Goal: Information Seeking & Learning: Learn about a topic

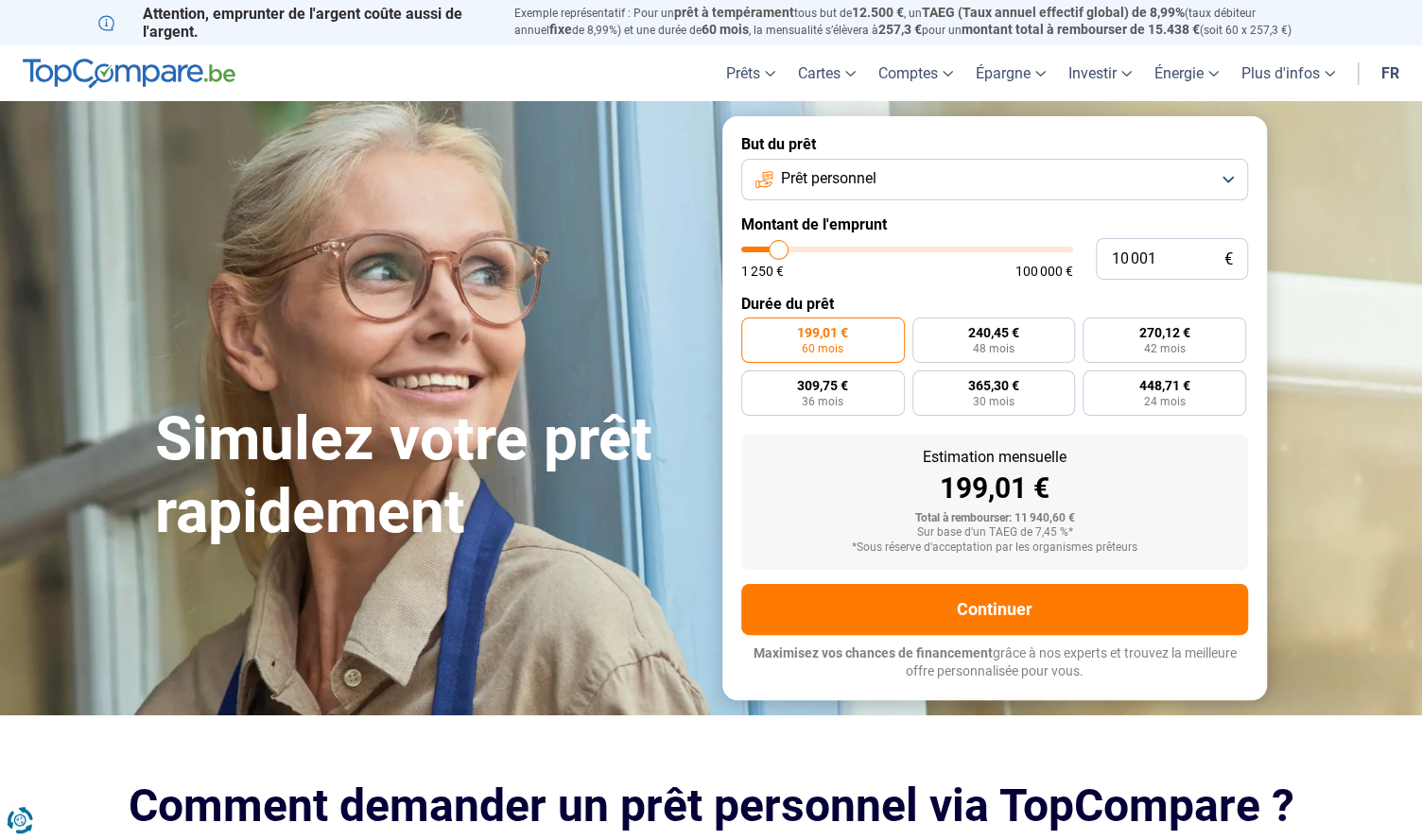
type input "11 000"
type input "11000"
type input "11 750"
type input "11750"
type input "12 750"
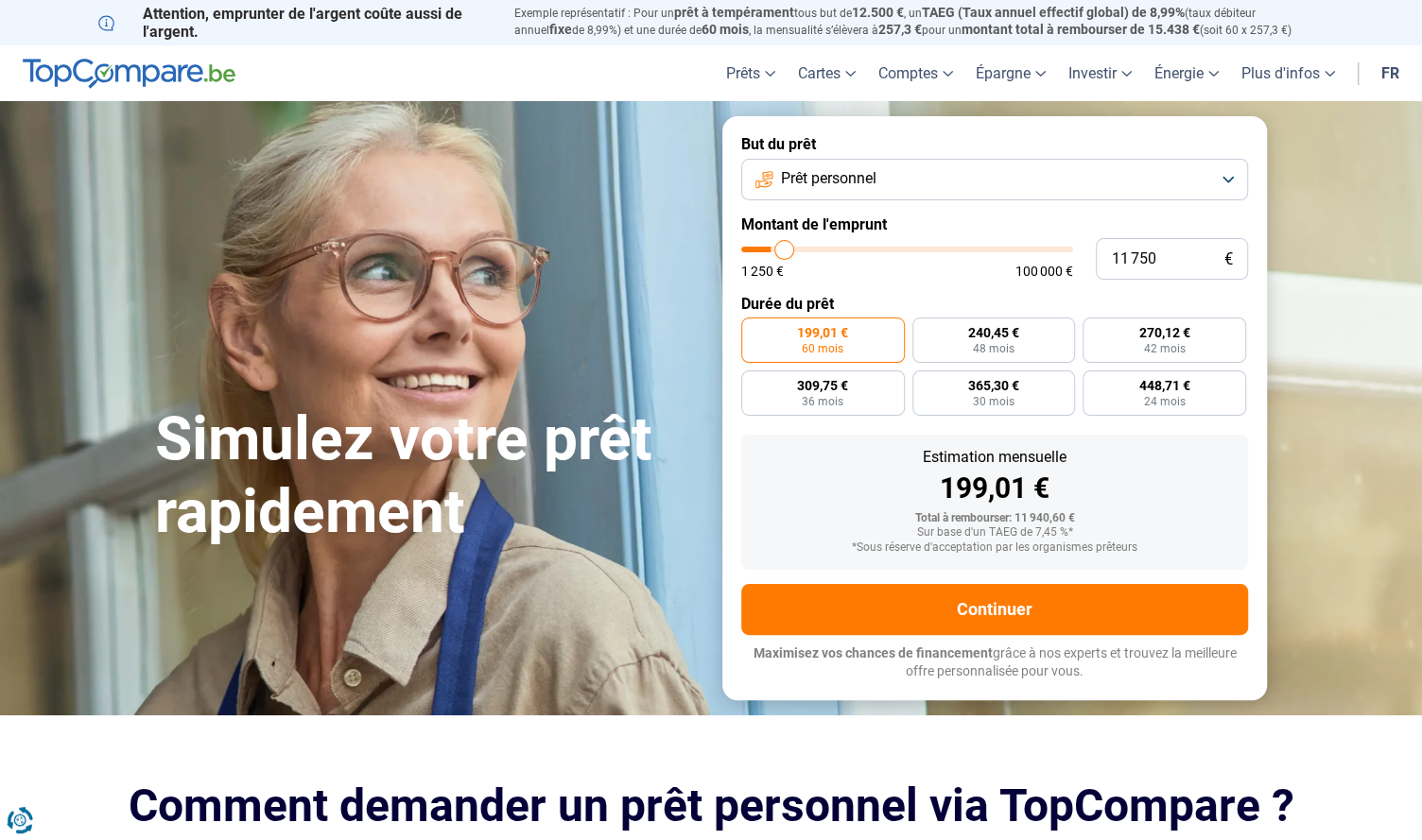
type input "12750"
type input "13 750"
type input "13750"
type input "14 750"
type input "14750"
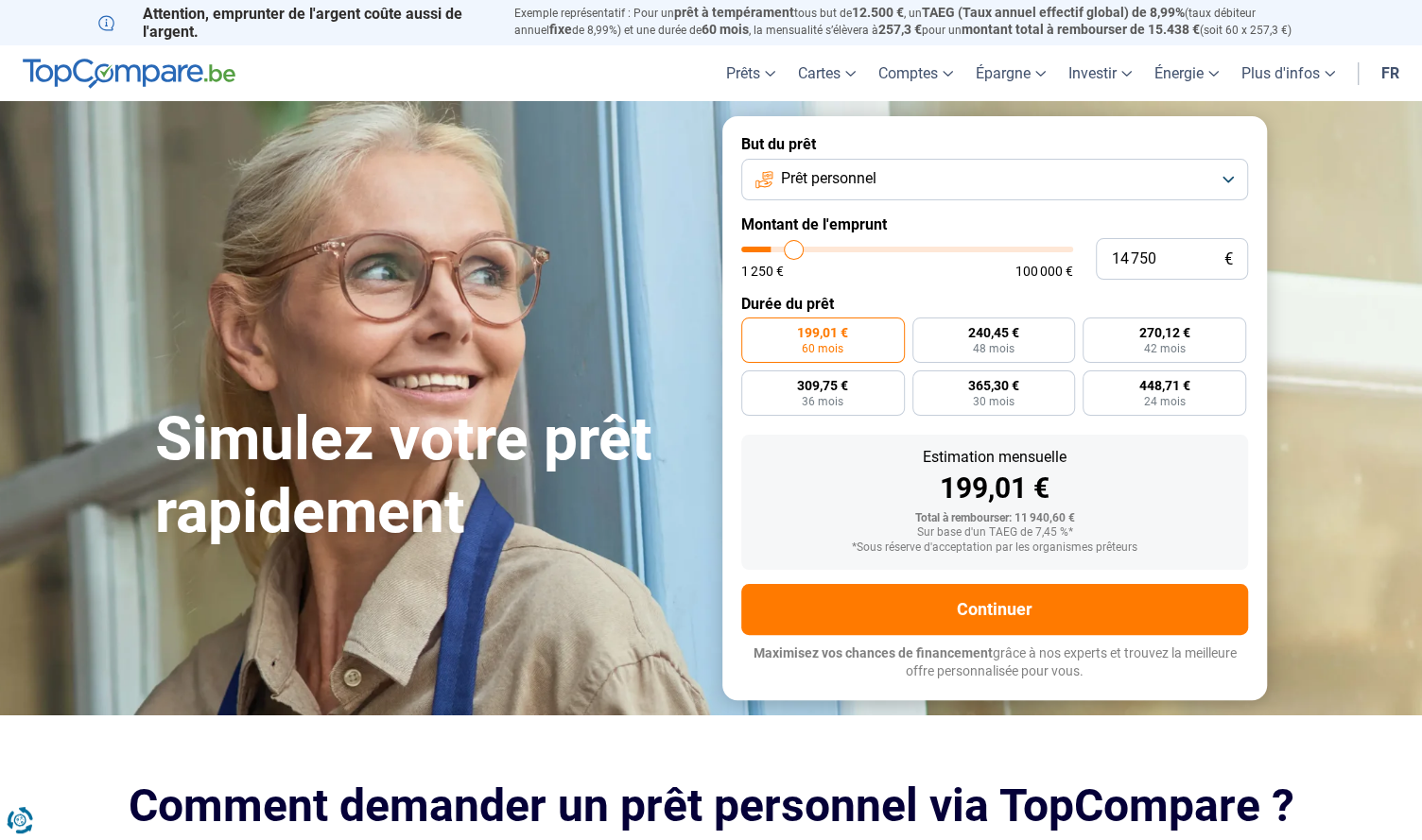
type input "15 750"
type input "15750"
type input "16 750"
type input "16750"
type input "17 500"
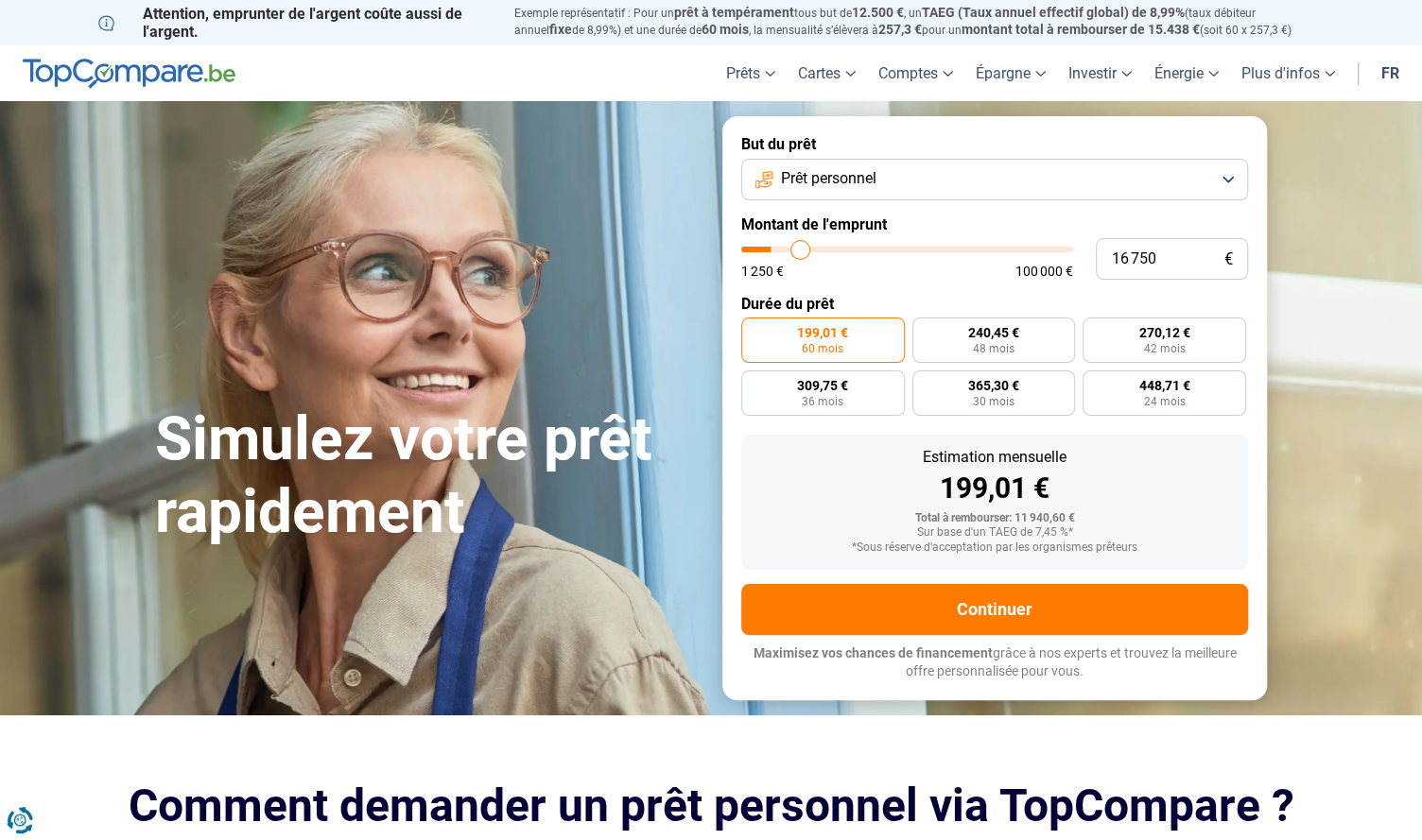
type input "17500"
type input "19 000"
type input "19000"
type input "19 500"
type input "19500"
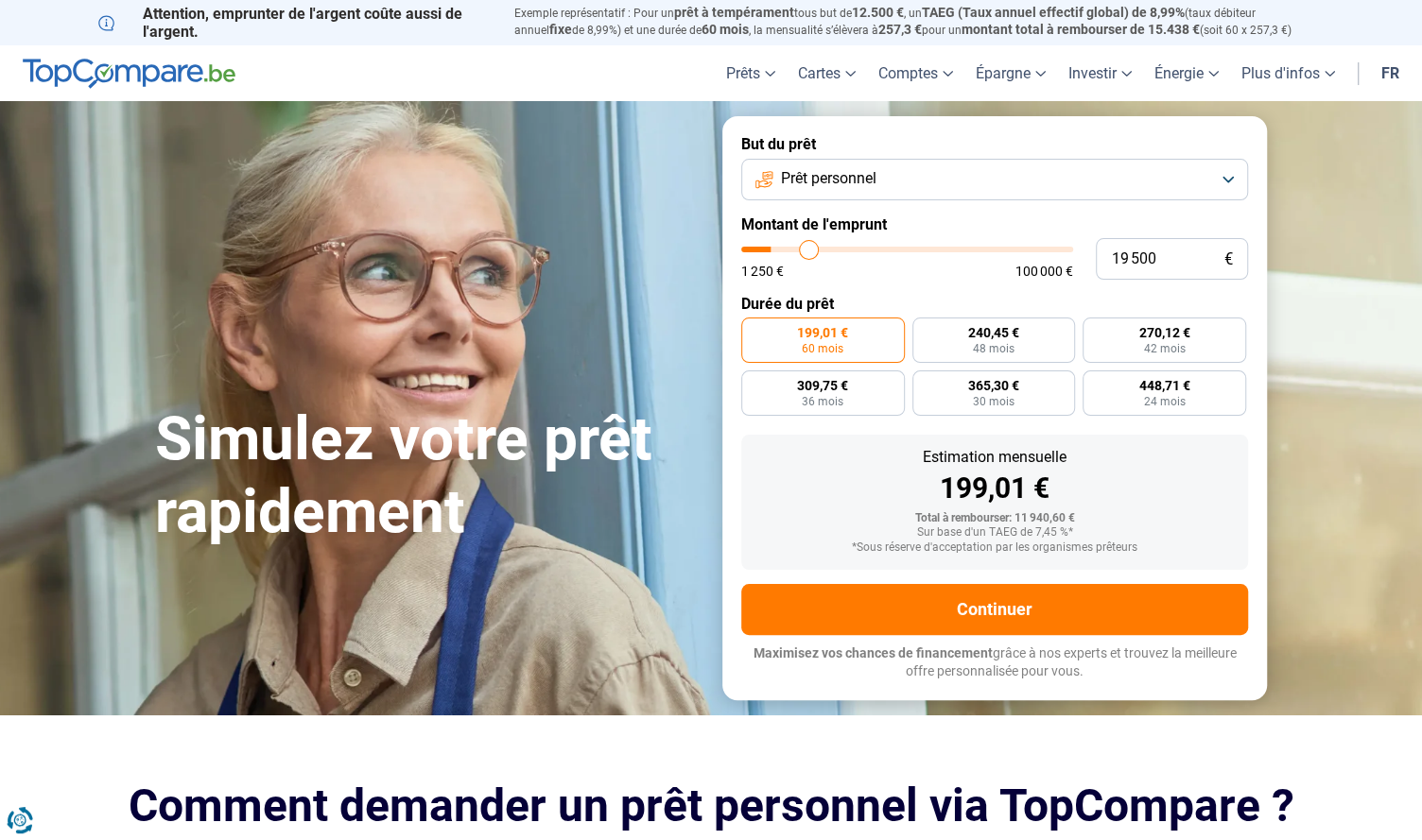
type input "20 250"
type input "20250"
type input "21 250"
type input "21250"
type input "22 250"
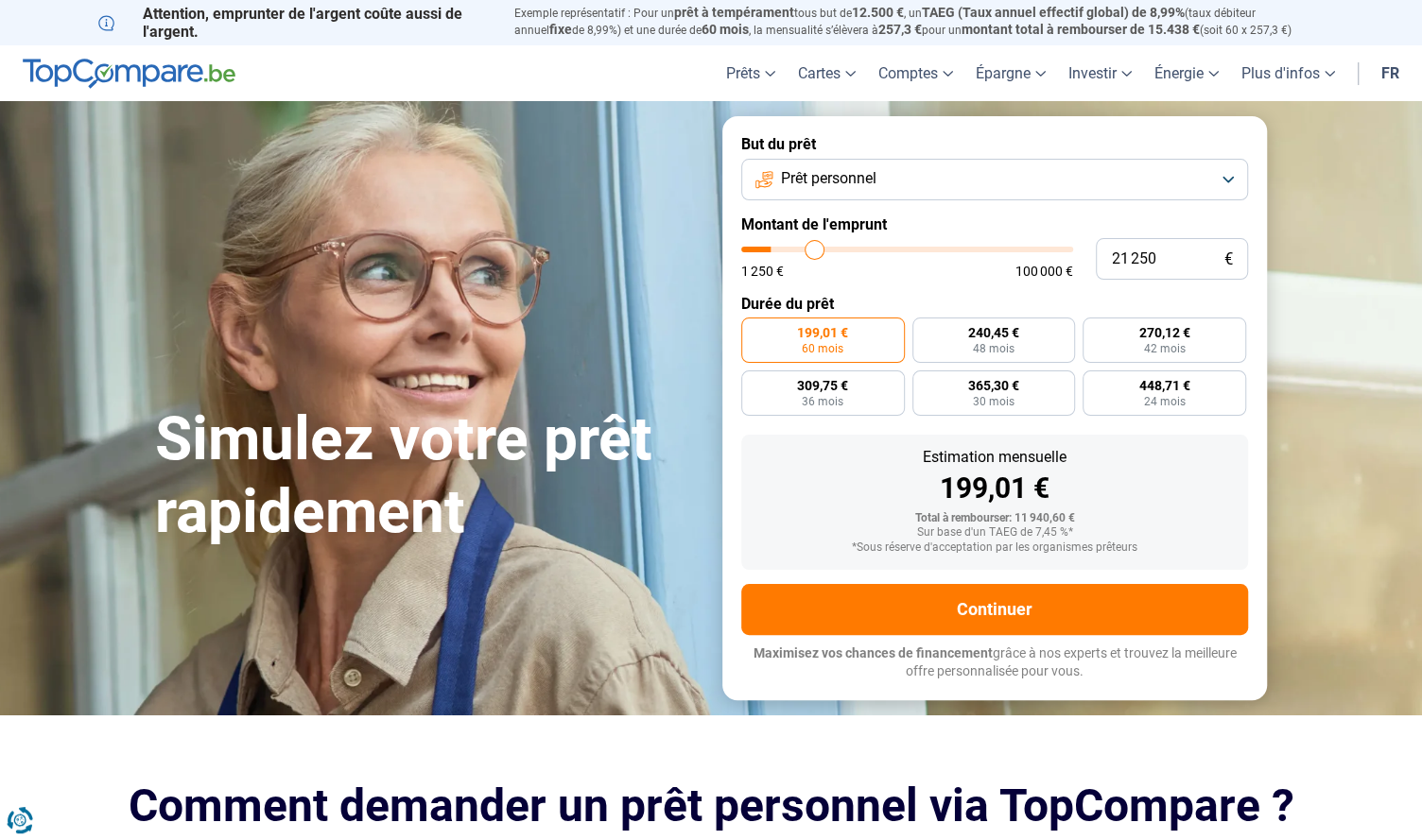
type input "22250"
type input "23 000"
type input "23000"
type input "23 500"
type input "23500"
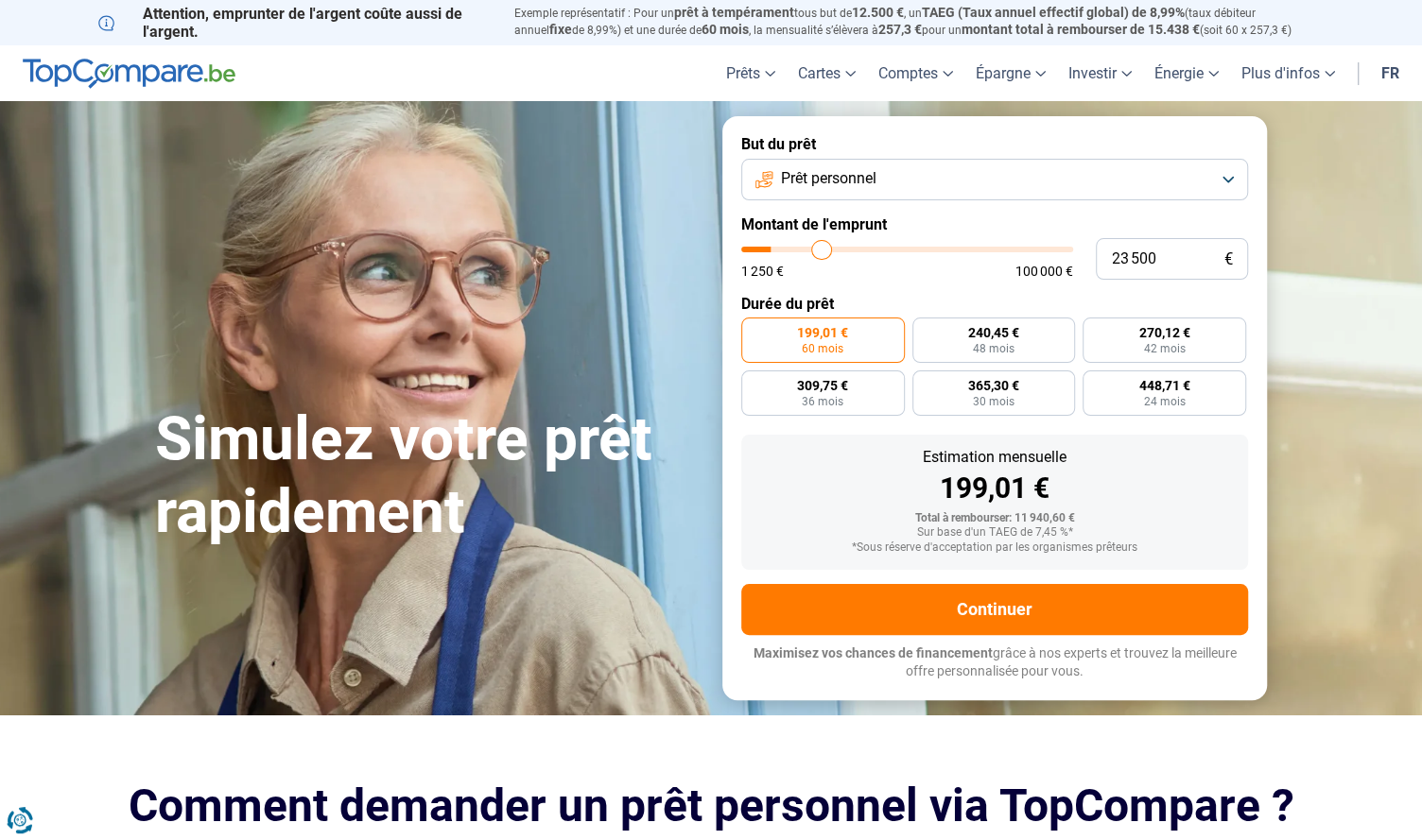
type input "24 500"
type input "24500"
type input "25 250"
type input "25250"
type input "26 250"
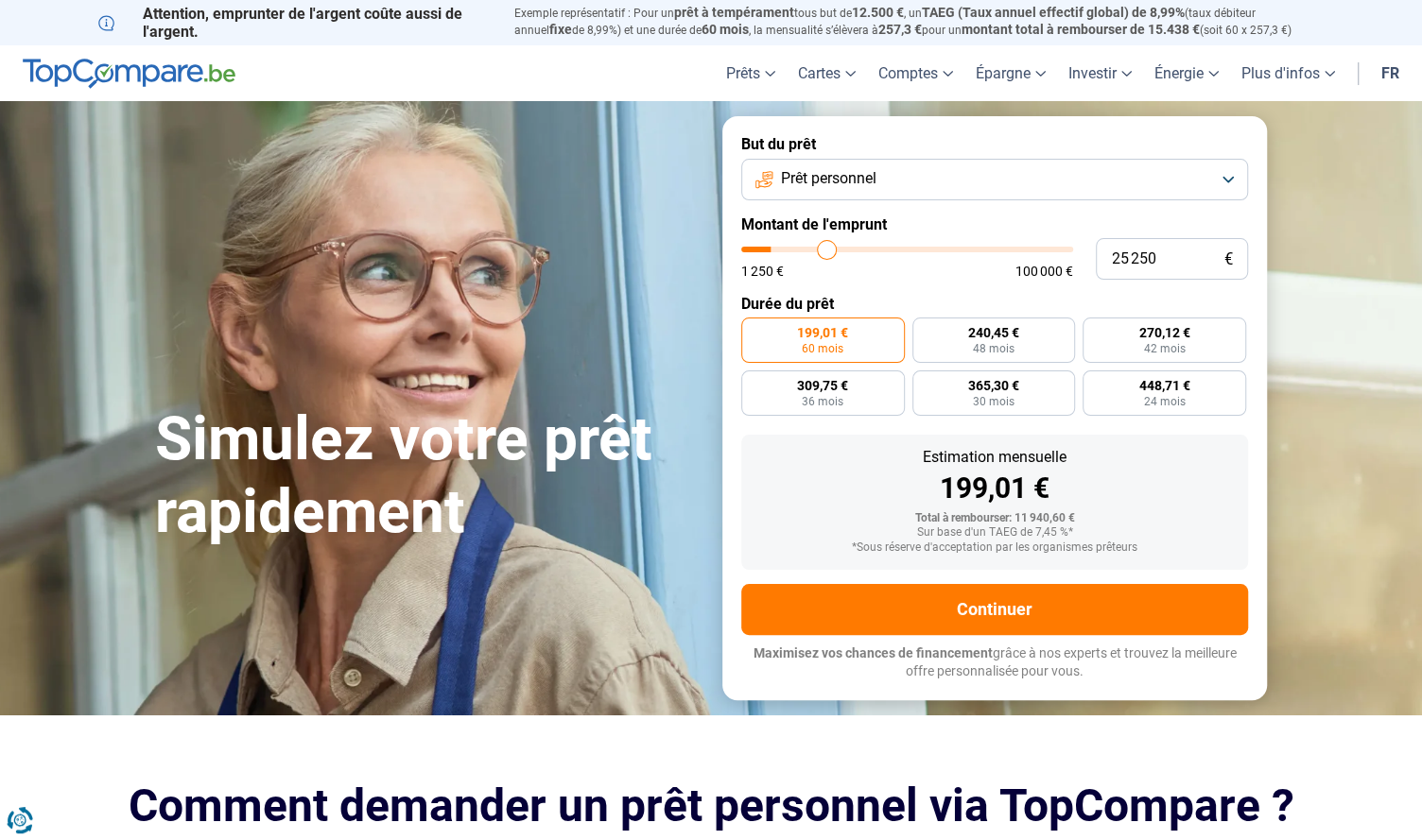
type input "26250"
type input "27 250"
type input "27250"
type input "28 250"
type input "28250"
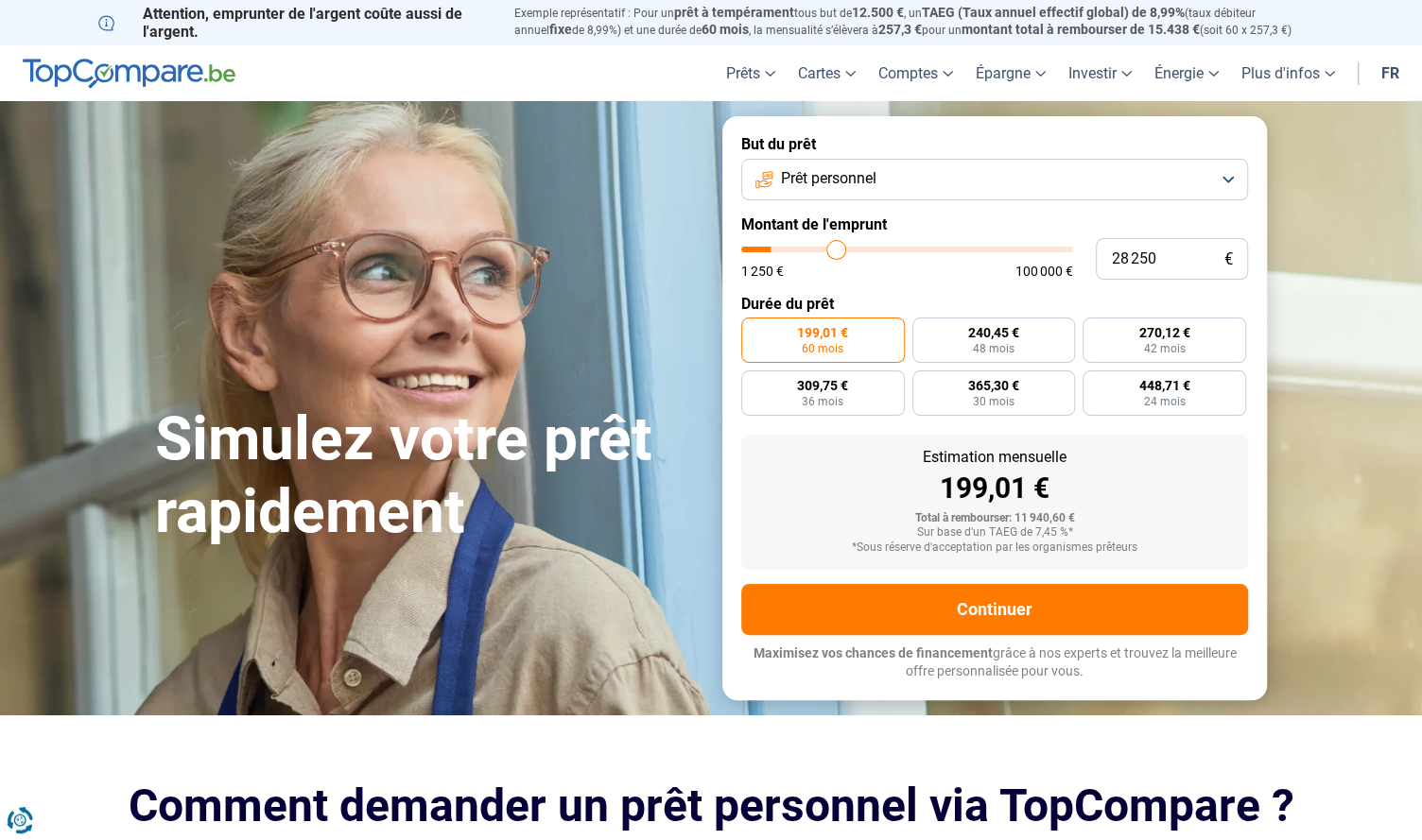
type input "29 500"
type input "29500"
type input "31 500"
type input "31500"
type input "32 750"
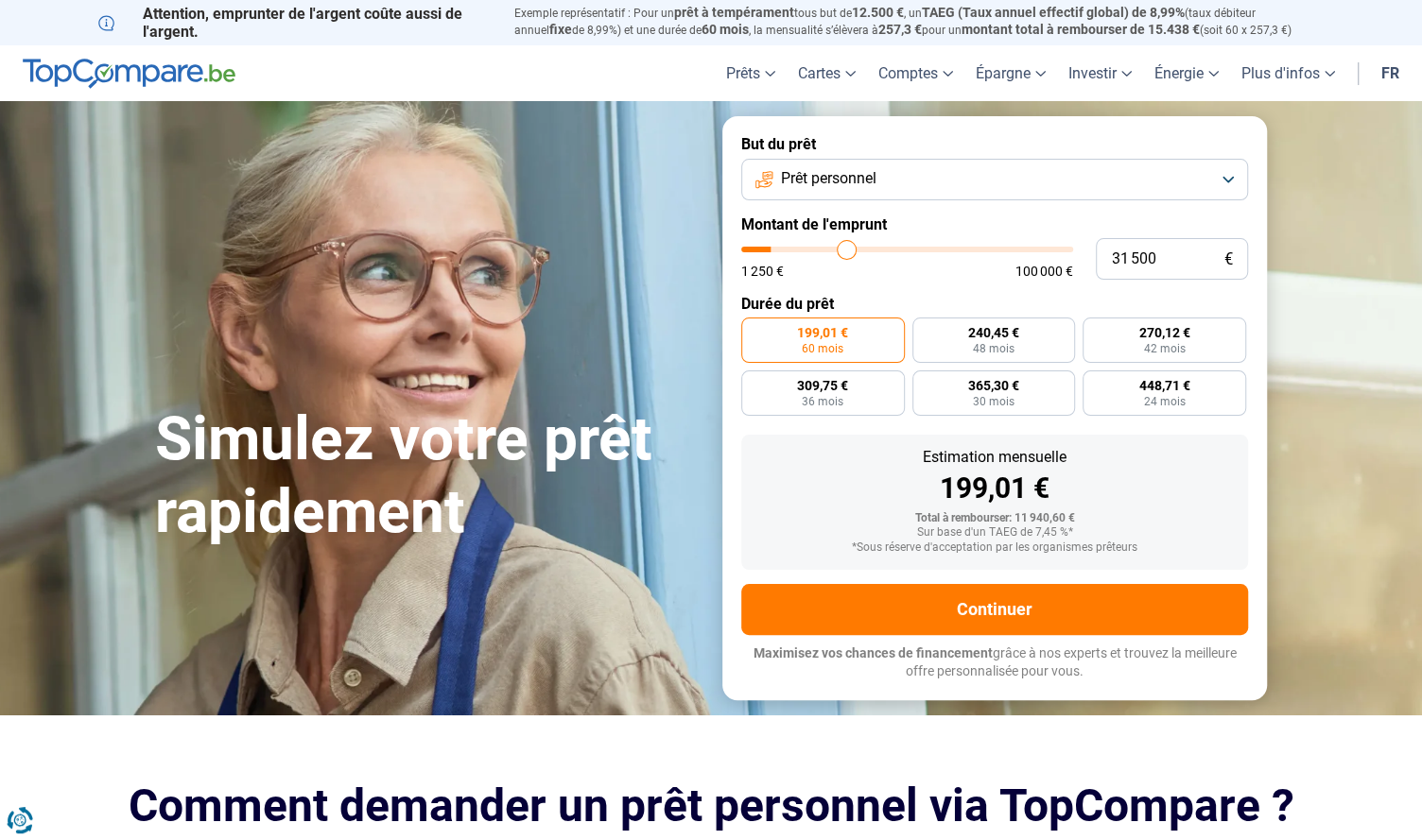
type input "32750"
type input "34 000"
type input "34000"
type input "35 000"
type input "35000"
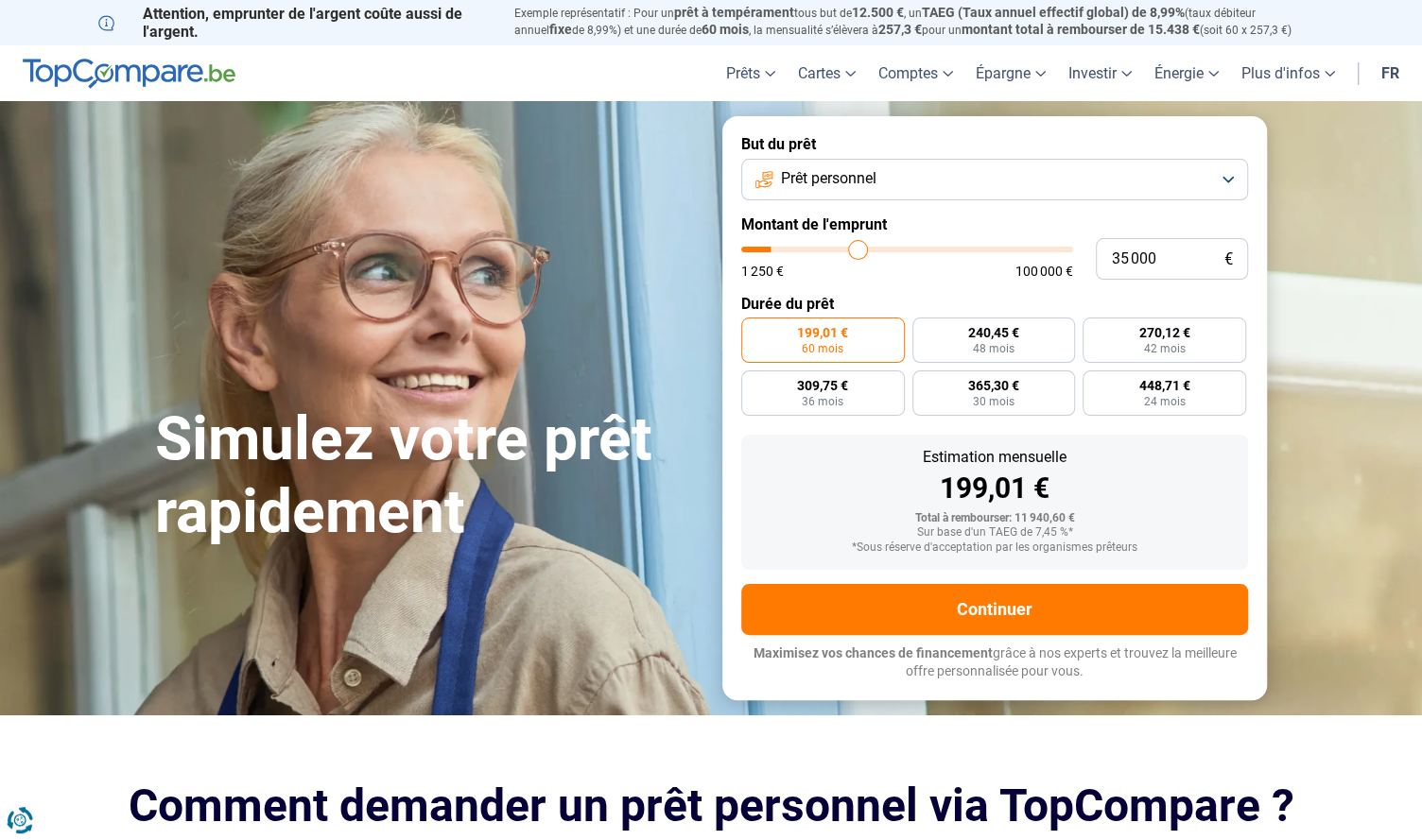
type input "37 750"
type input "37750"
type input "38 250"
type input "38250"
type input "39 000"
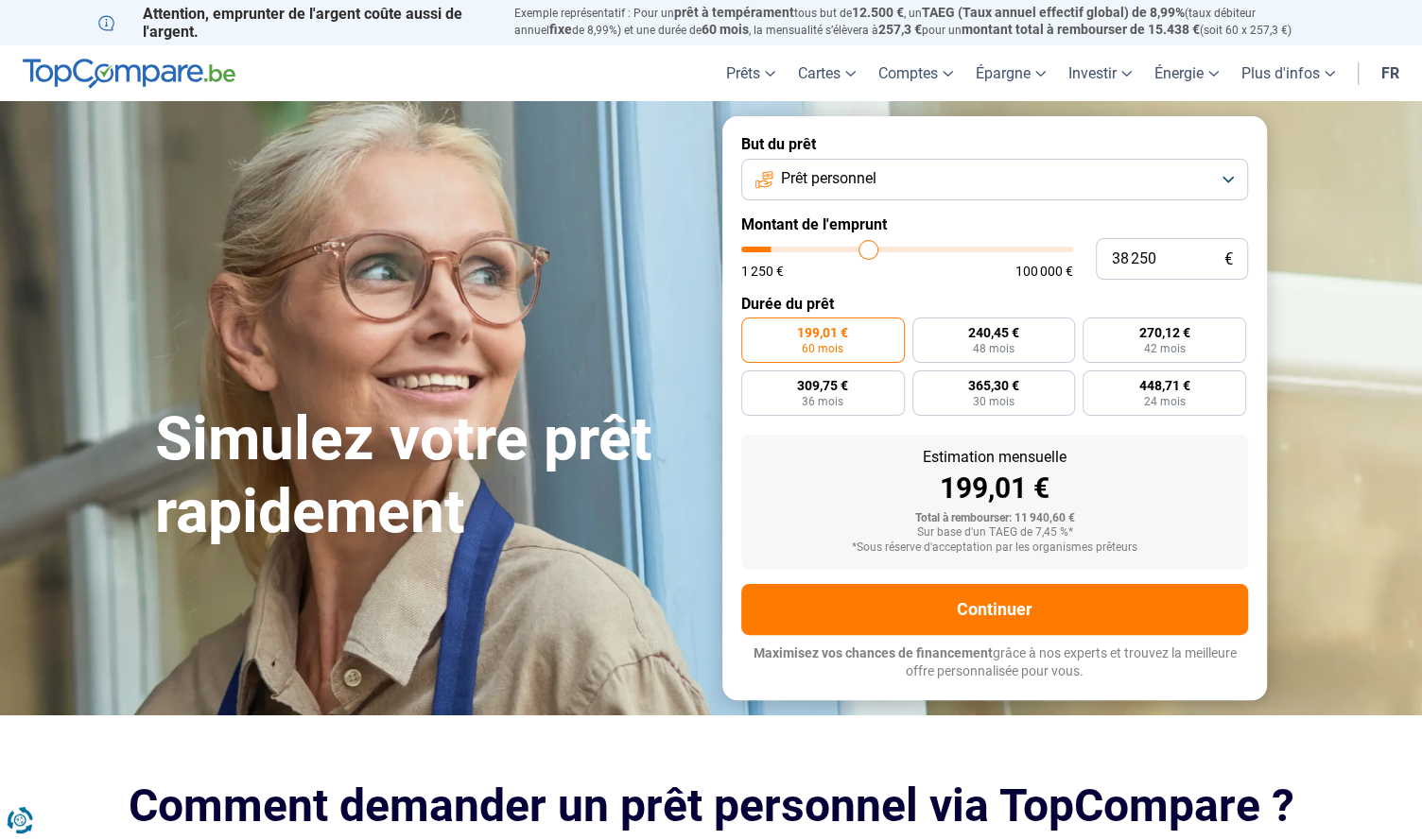
type input "39000"
type input "40 000"
type input "40000"
type input "40 250"
type input "40250"
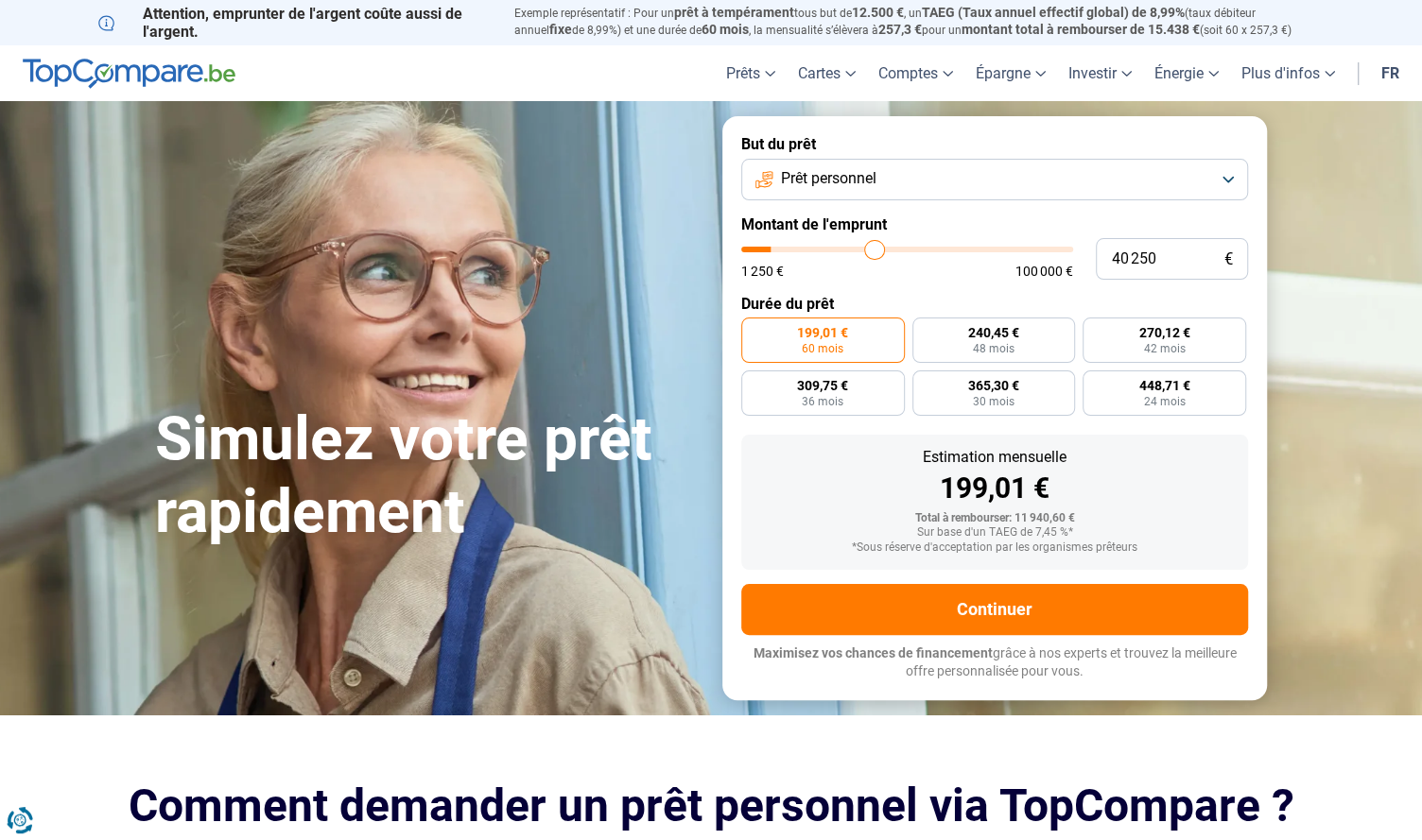
type input "41 000"
type input "41000"
type input "41 250"
type input "41250"
type input "41 750"
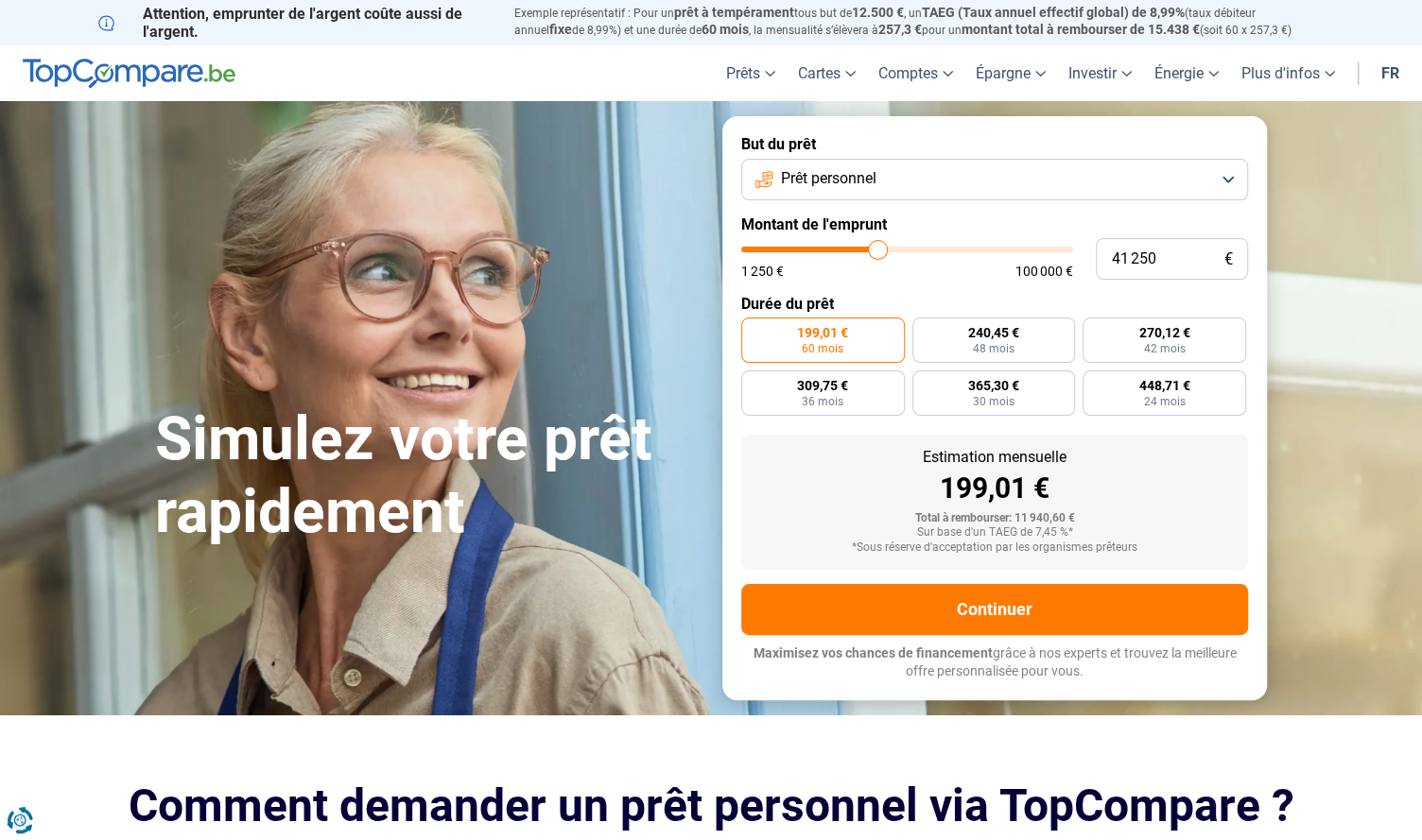
type input "41750"
type input "42 000"
type input "42000"
type input "42 250"
type input "42250"
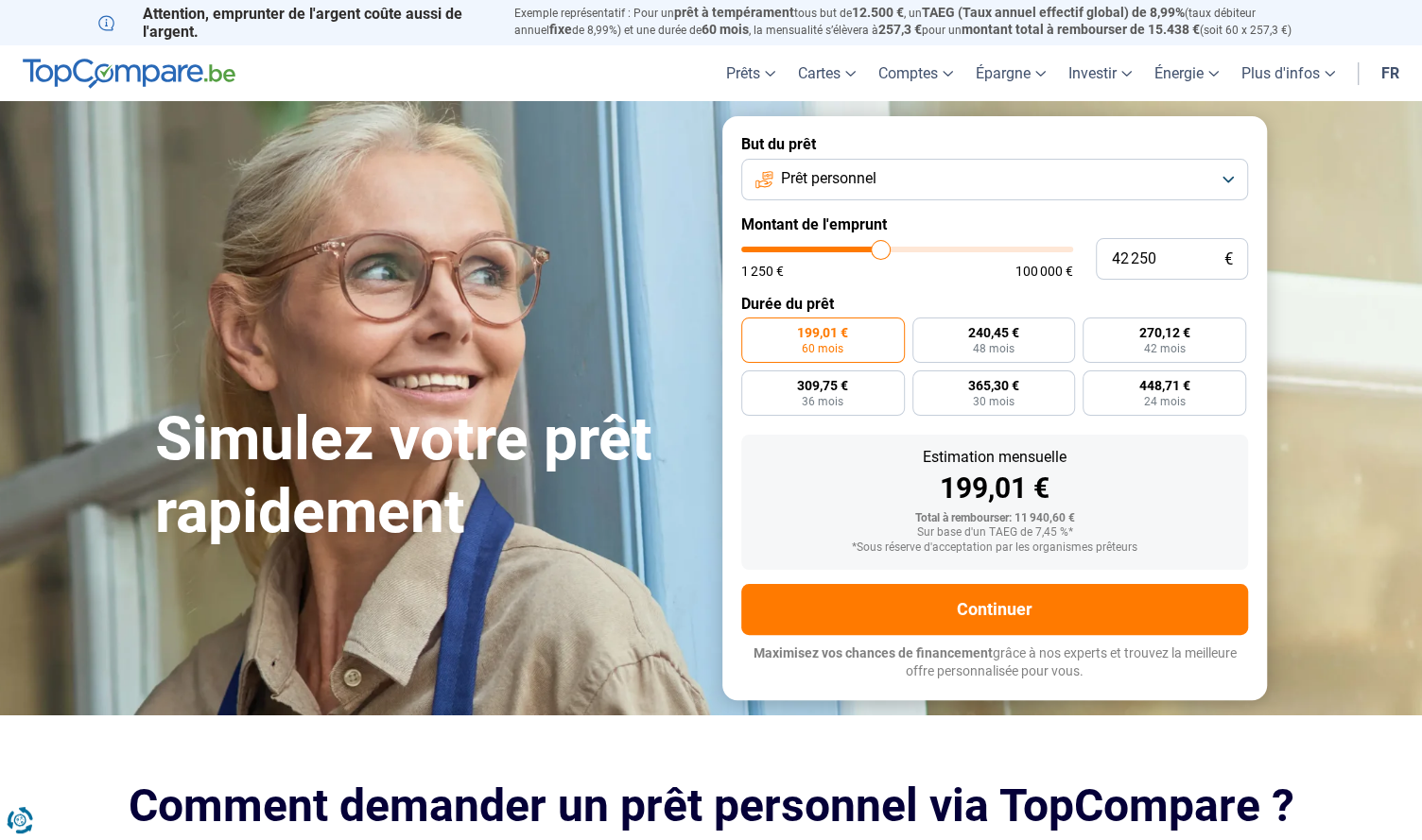
type input "42 750"
type input "42750"
type input "43 000"
type input "43000"
type input "43 250"
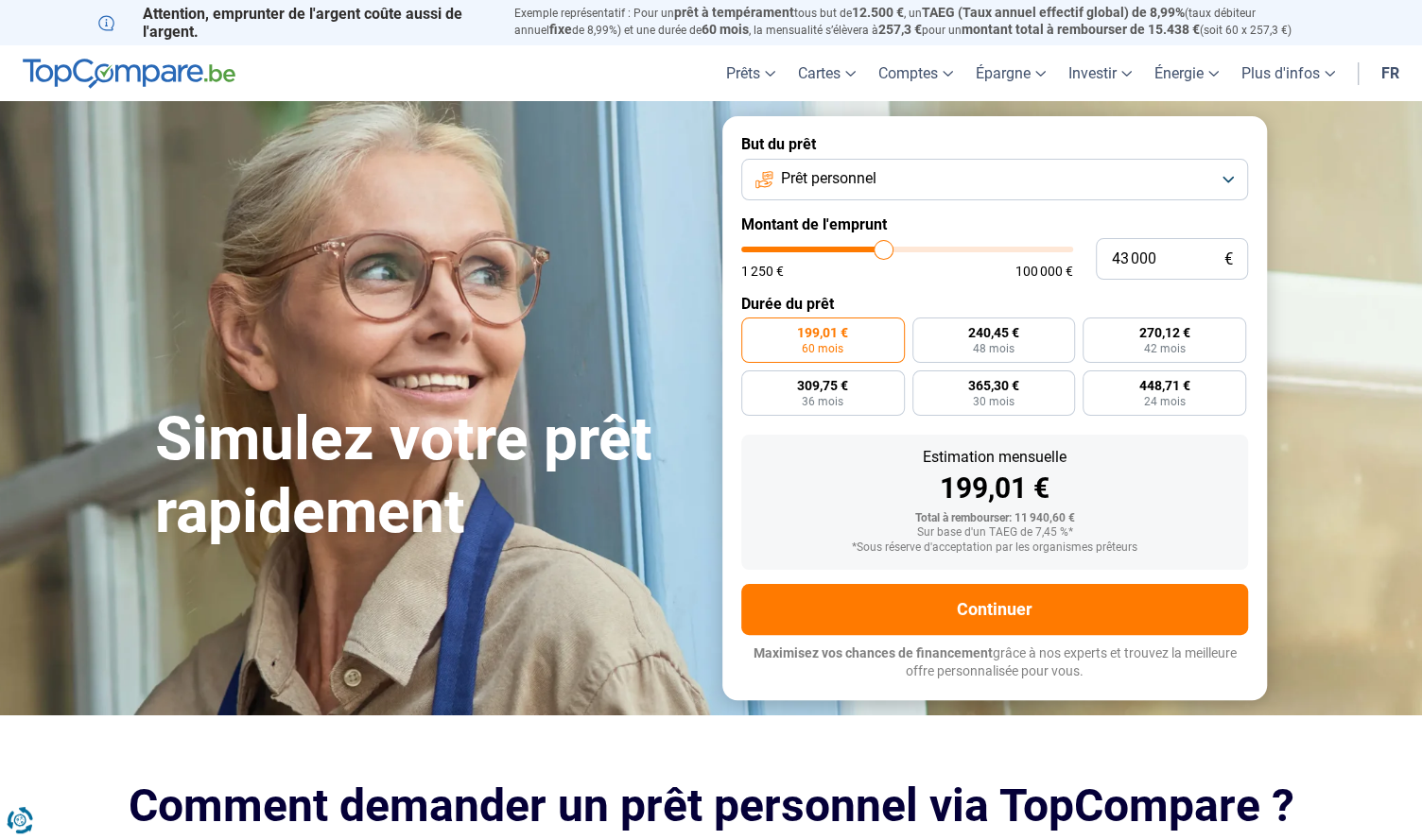
type input "43250"
type input "43 750"
type input "43750"
type input "44 000"
type input "44000"
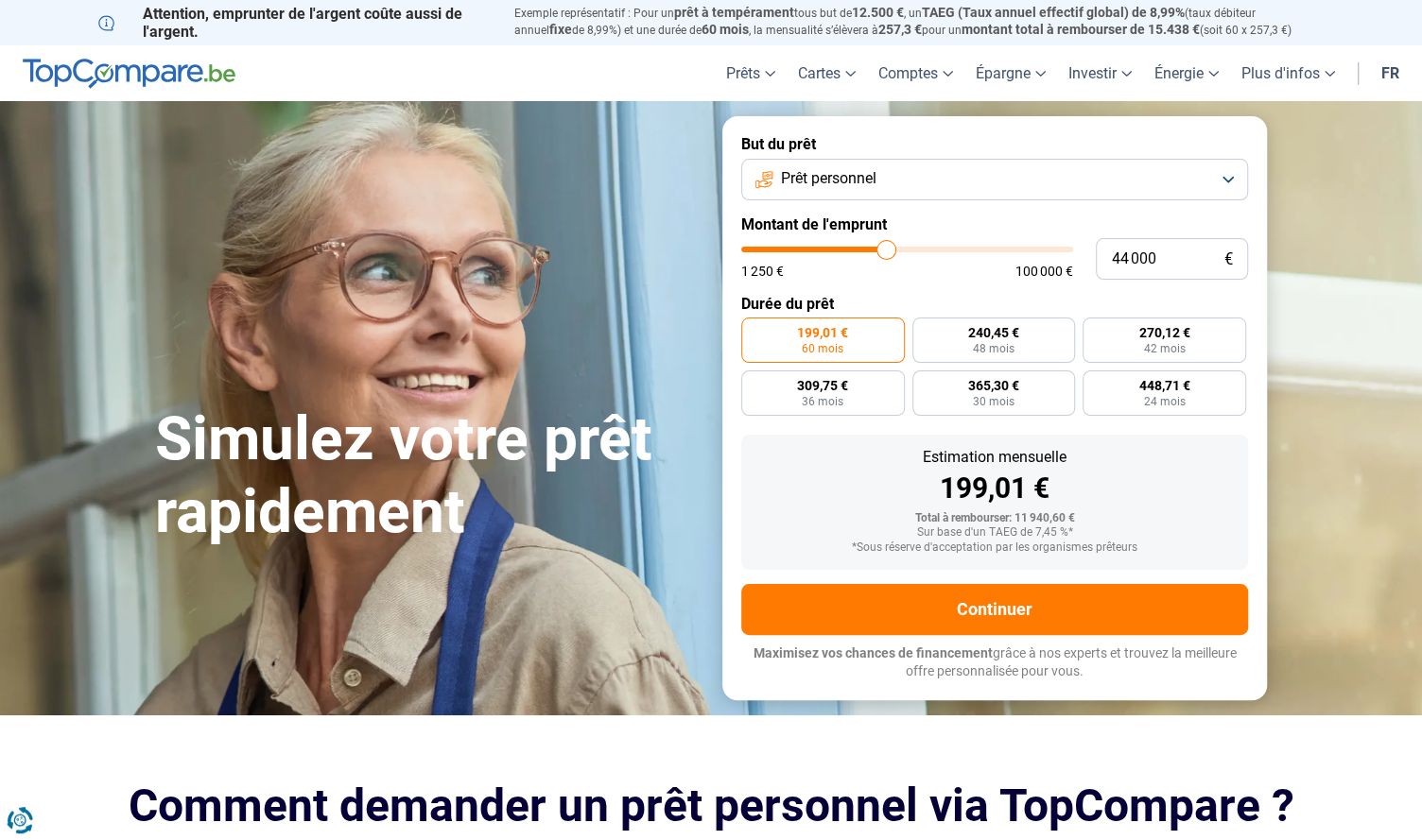
type input "44 250"
type input "44250"
type input "45 000"
type input "45000"
type input "45 500"
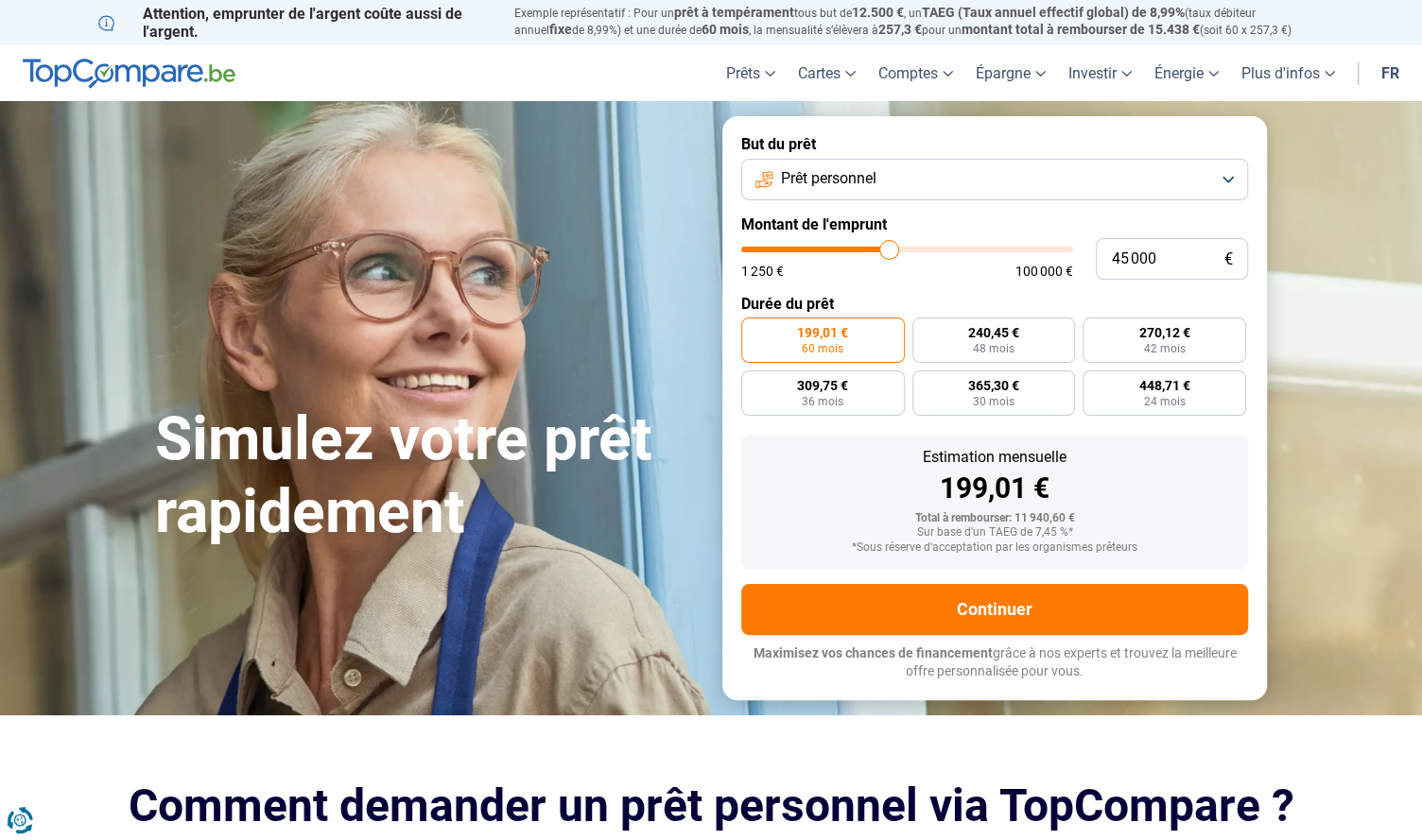
type input "45500"
type input "46 250"
type input "46250"
type input "47 000"
type input "47000"
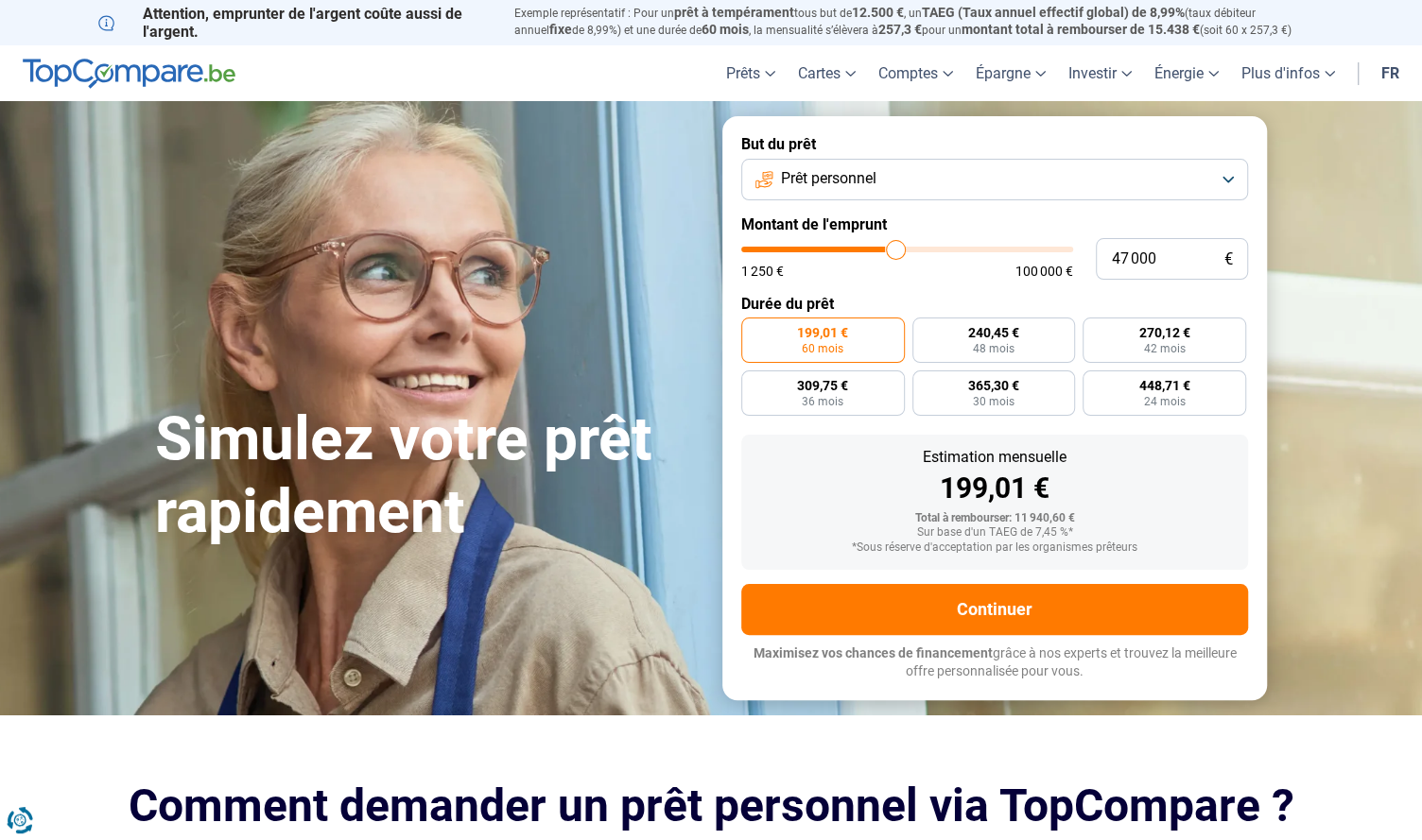
type input "48 250"
type input "48250"
type input "49 250"
type input "49250"
type input "50 500"
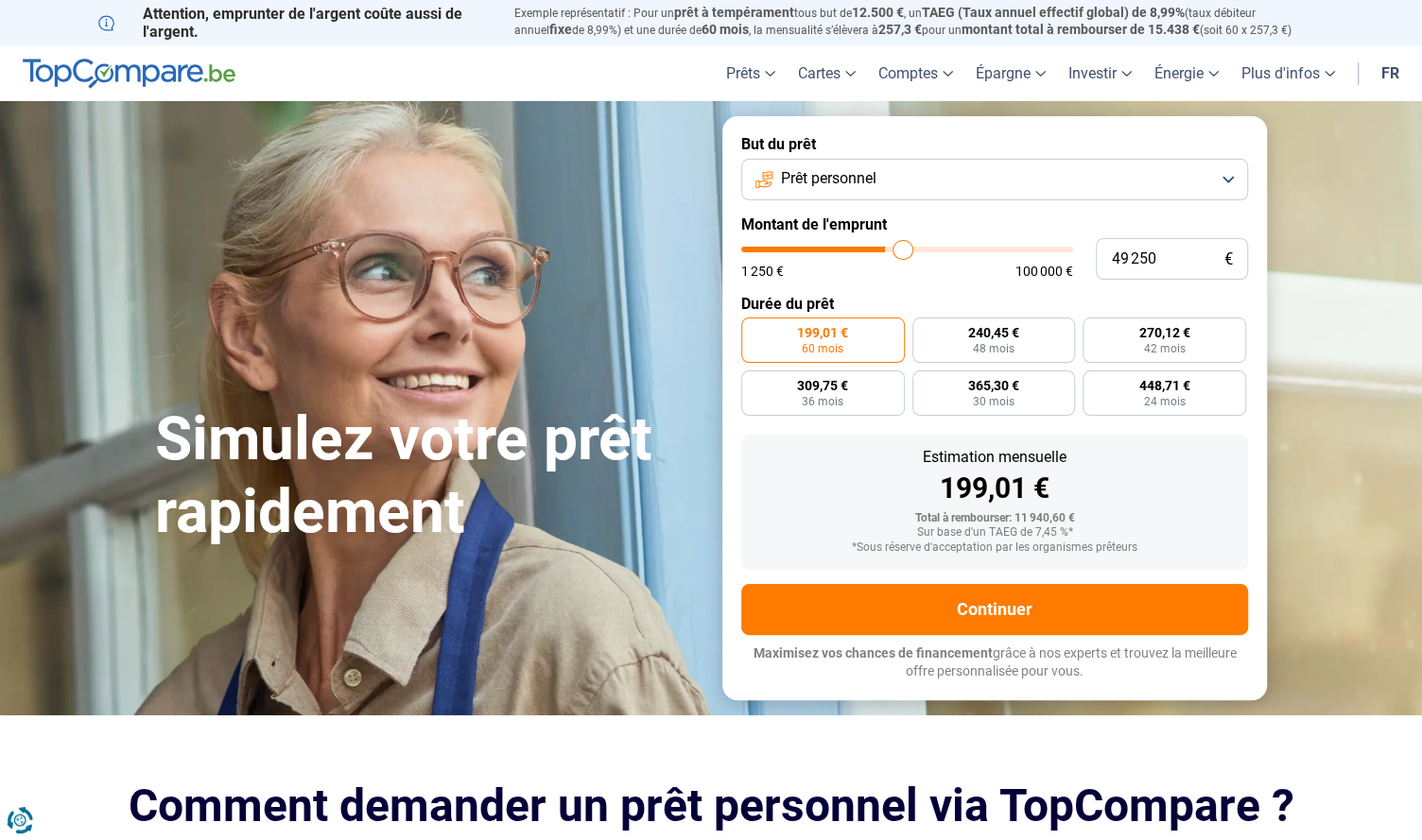
type input "50500"
type input "51 750"
type input "51750"
type input "53 500"
type input "53500"
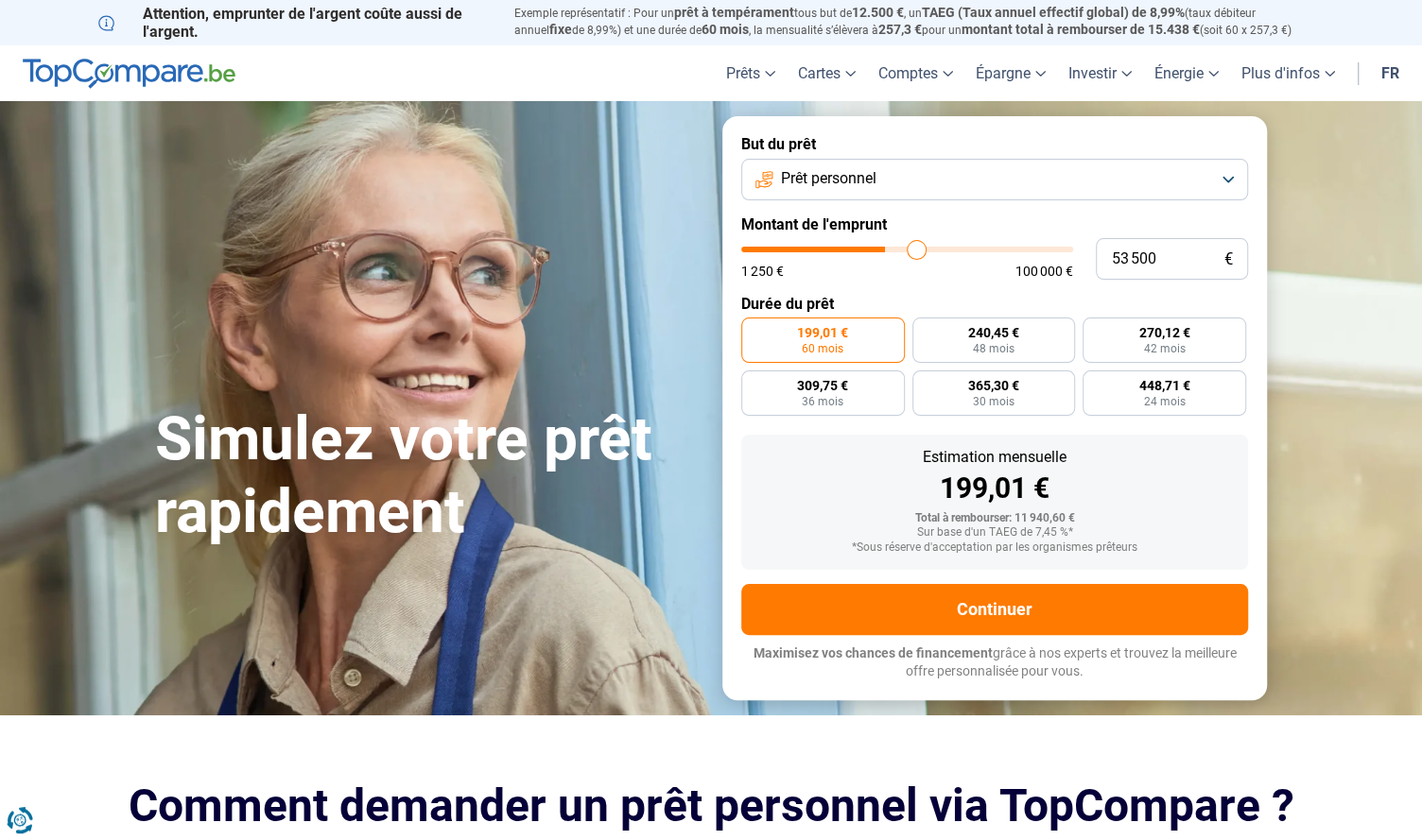
type input "54 750"
type input "54750"
type input "55 750"
type input "55750"
type input "57 250"
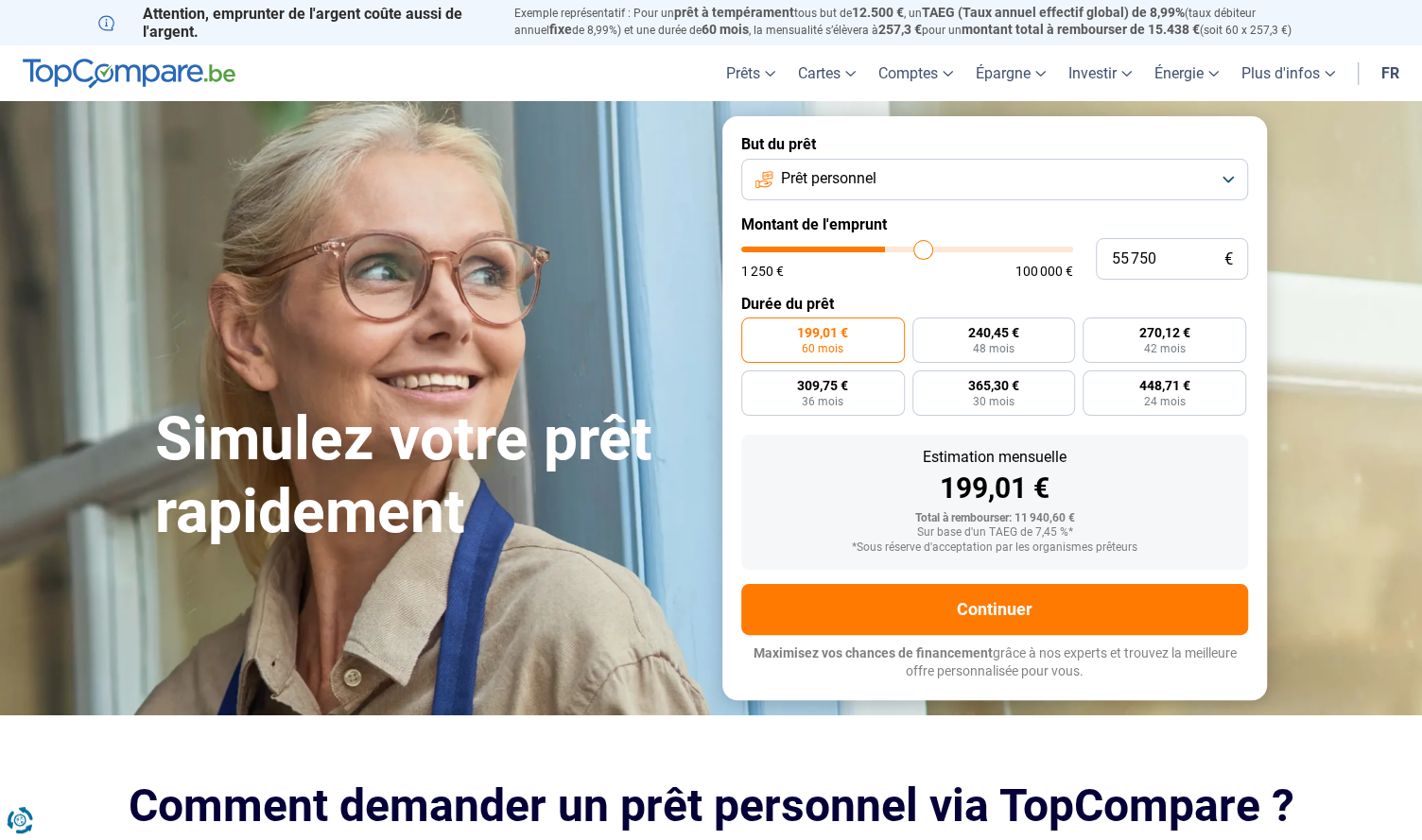
type input "57250"
type input "59 000"
type input "59000"
type input "60 000"
type input "60000"
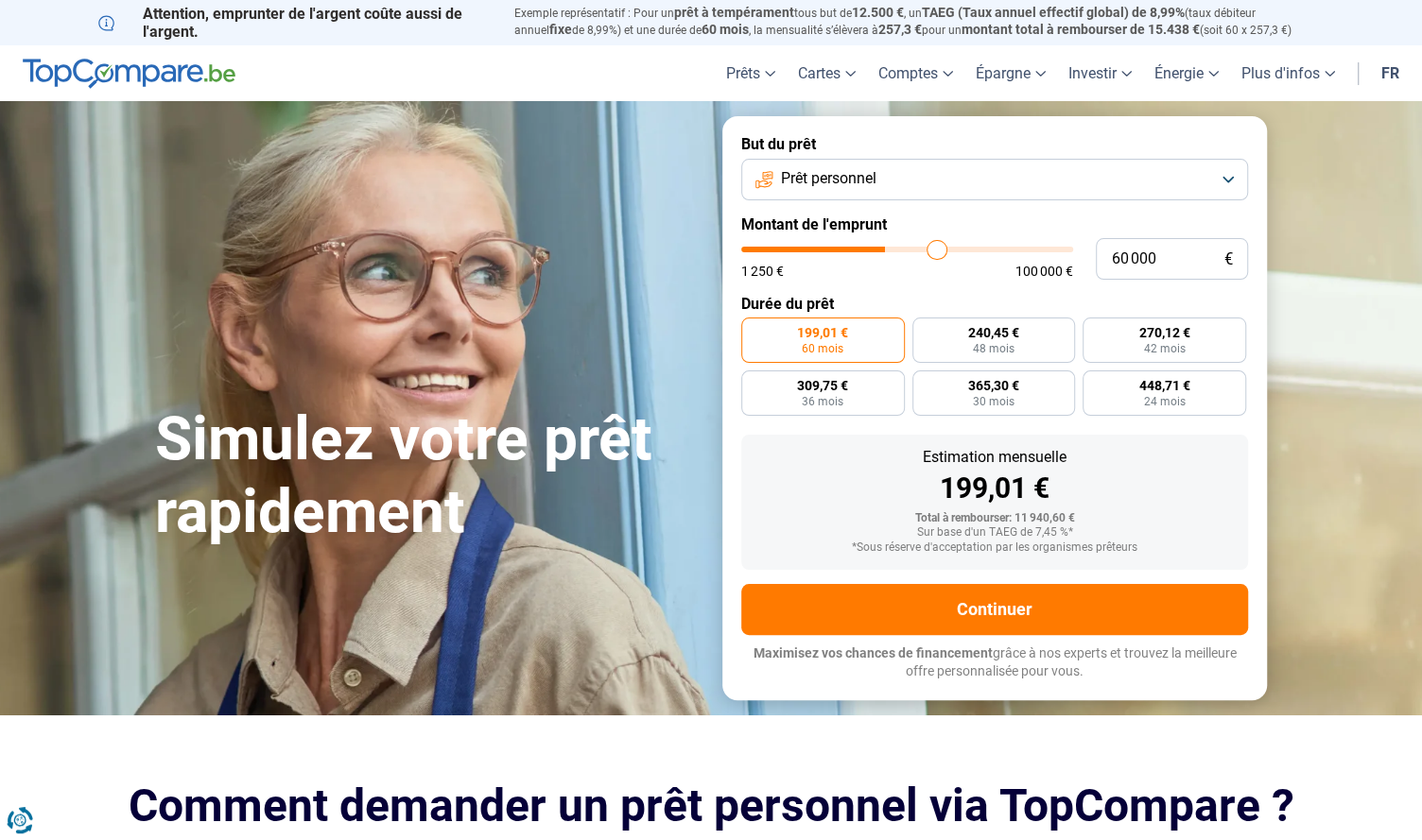
type input "61 500"
type input "61500"
type input "62 750"
type input "62750"
type input "64 000"
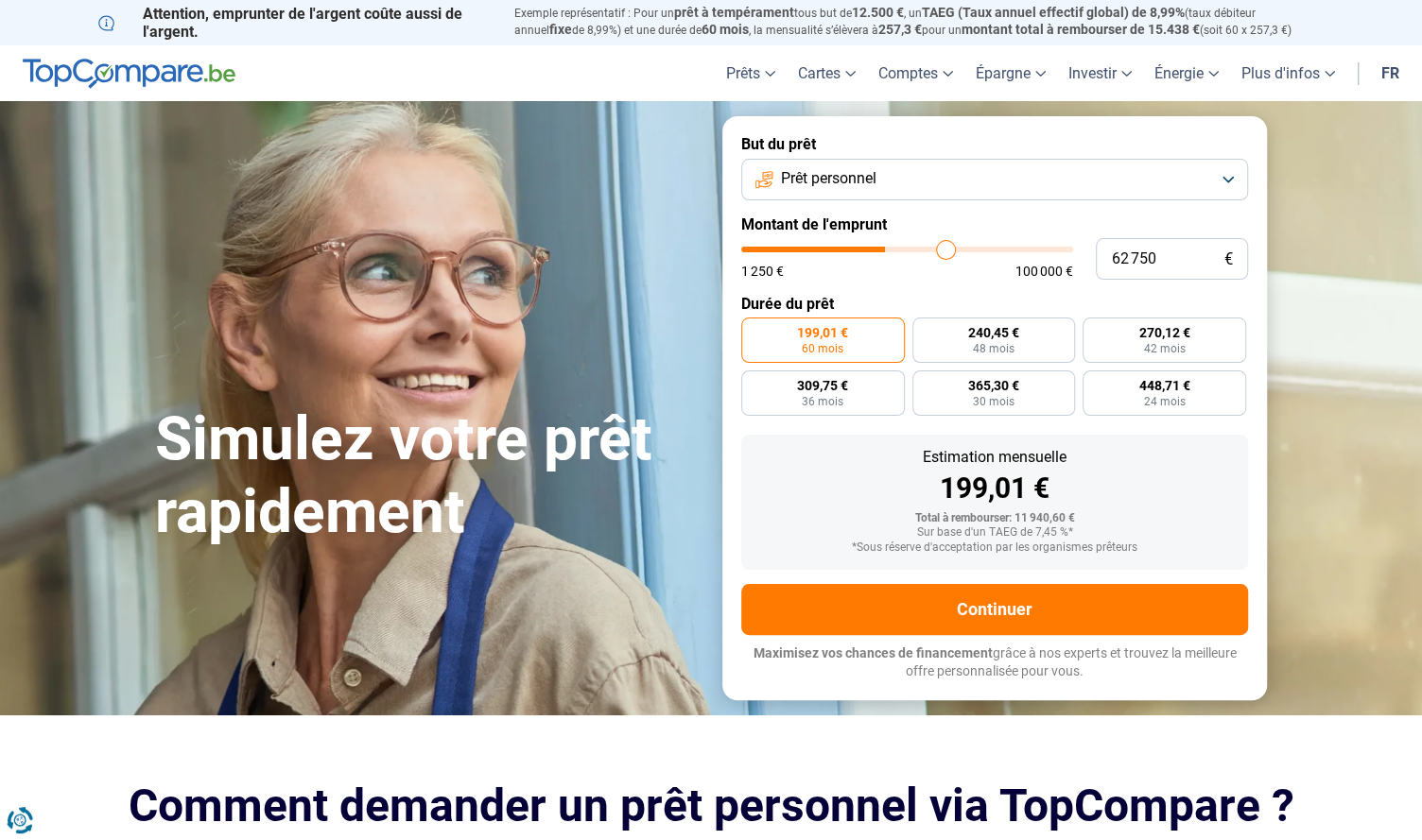
type input "64000"
type input "65 250"
type input "65250"
type input "66 750"
type input "66750"
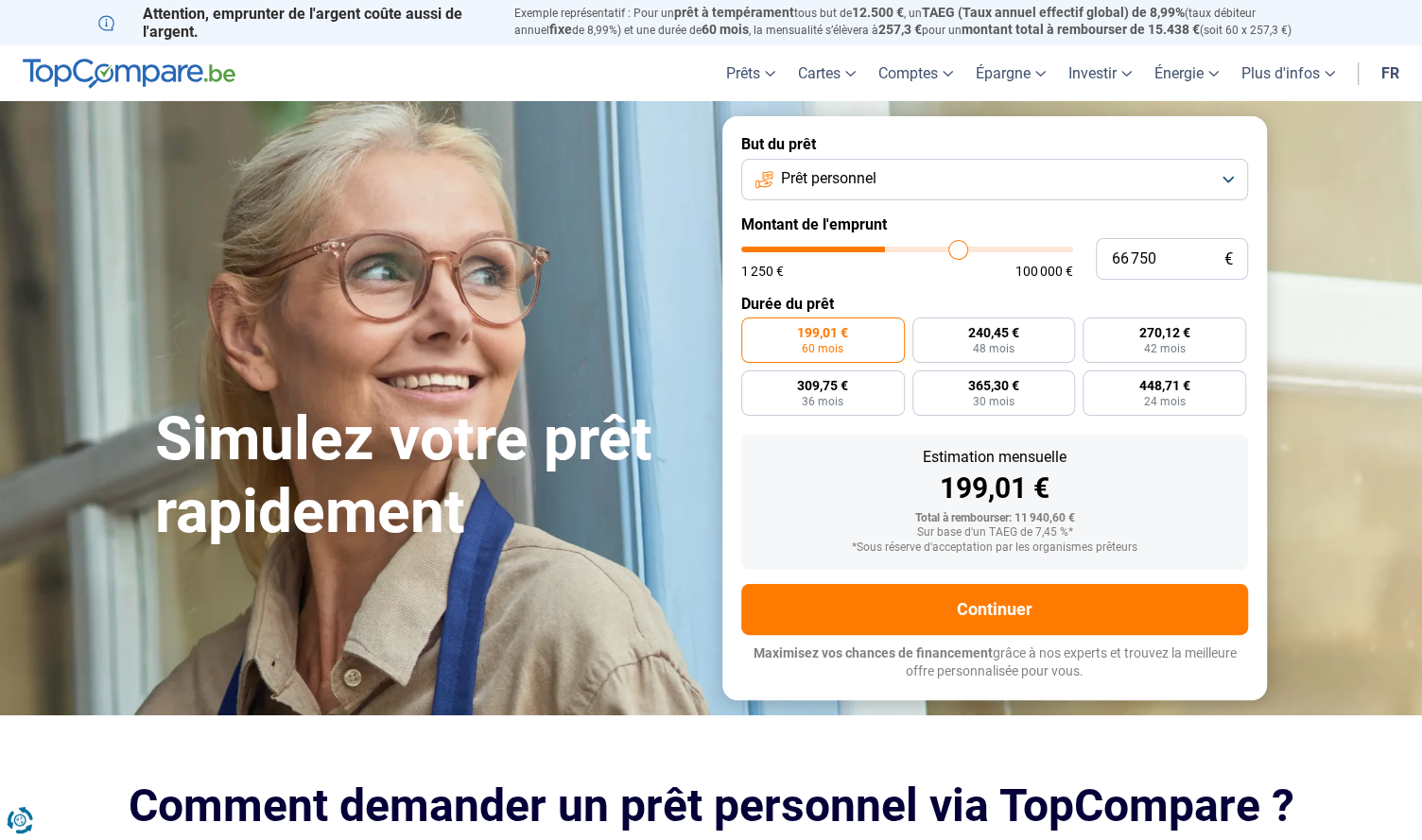
type input "69 000"
type input "69000"
type input "70 250"
type input "70250"
type input "71 000"
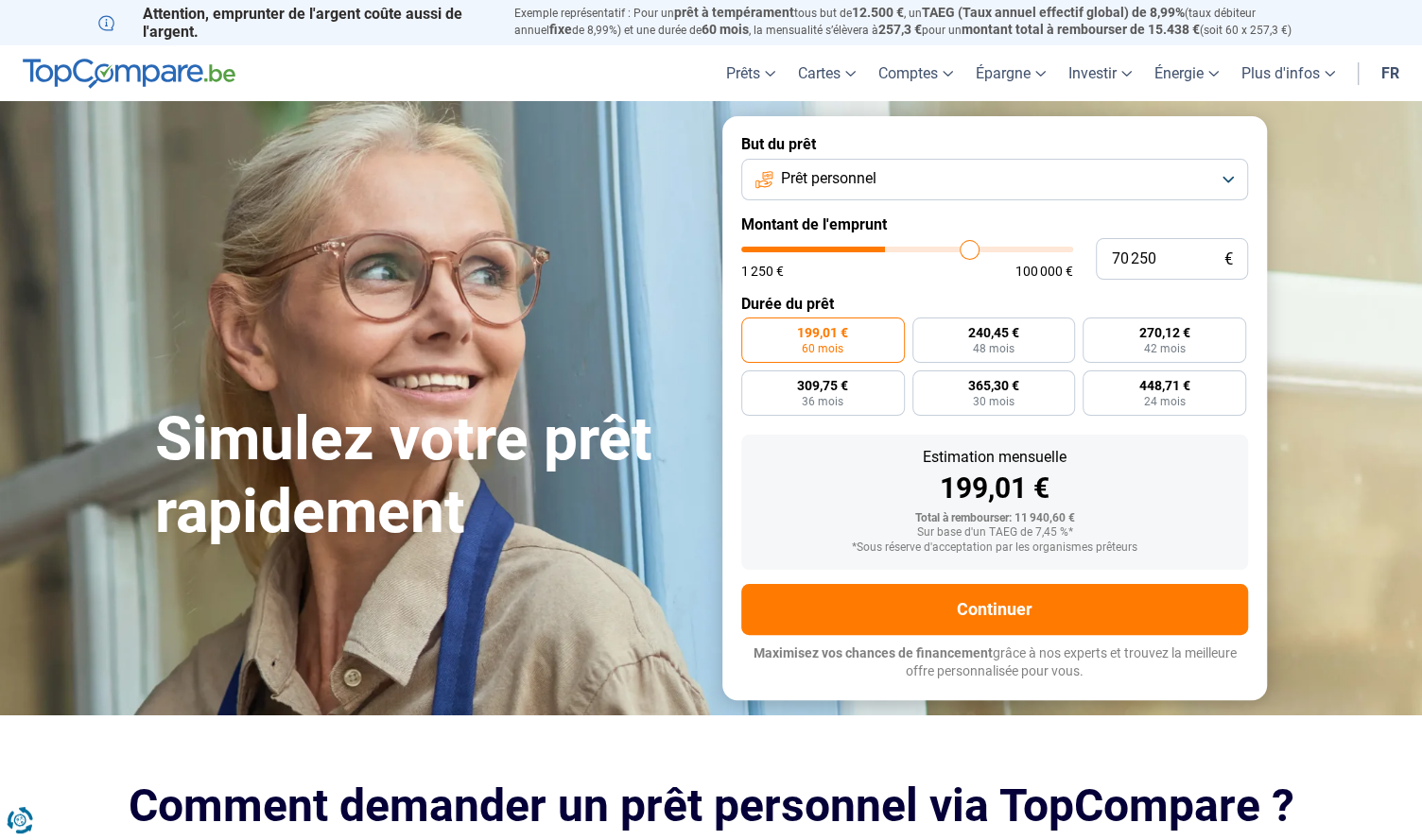
type input "71000"
type input "72 000"
type input "72000"
type input "72 500"
type input "72500"
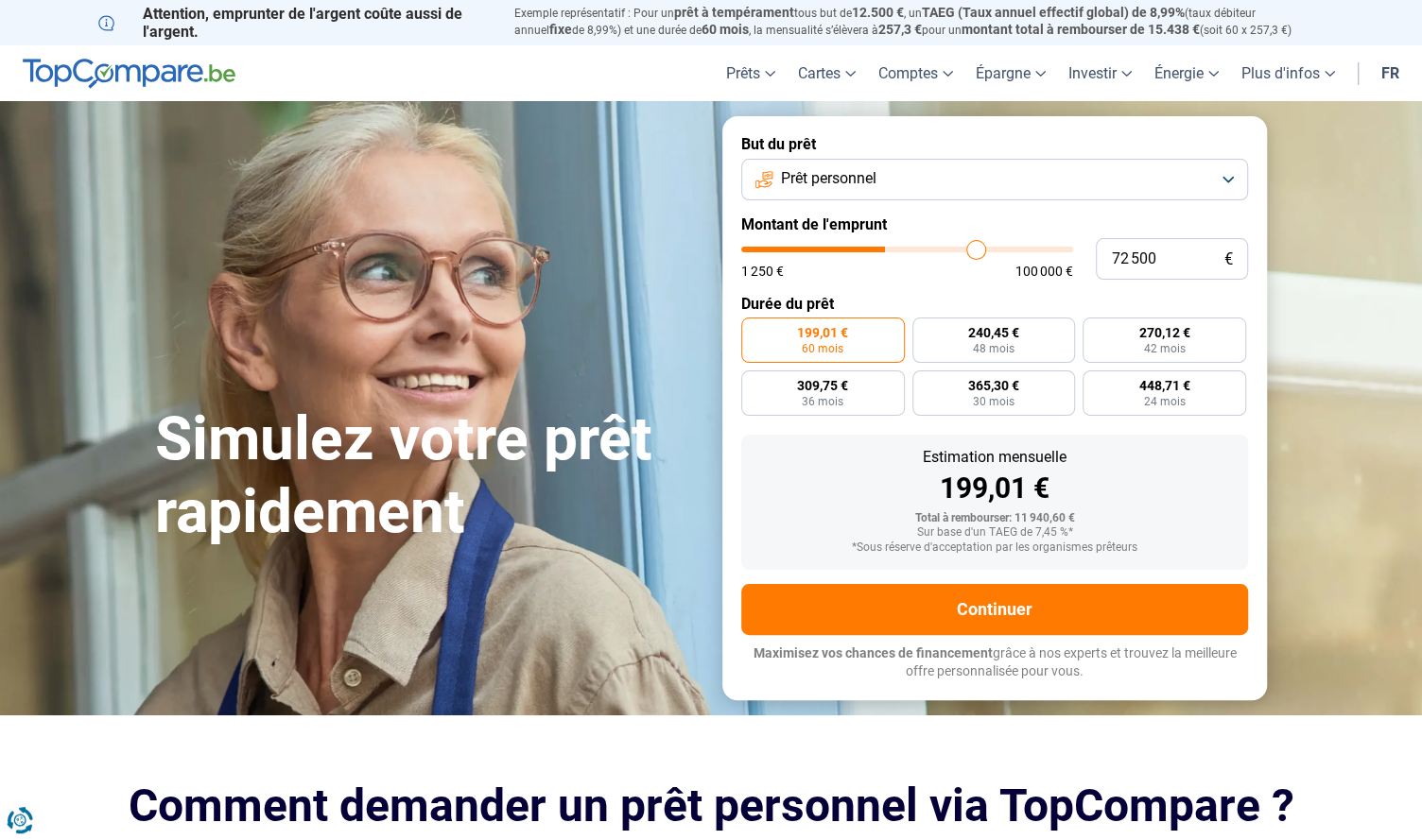
type input "73 500"
type input "73500"
type input "74 250"
type input "74250"
type input "75 000"
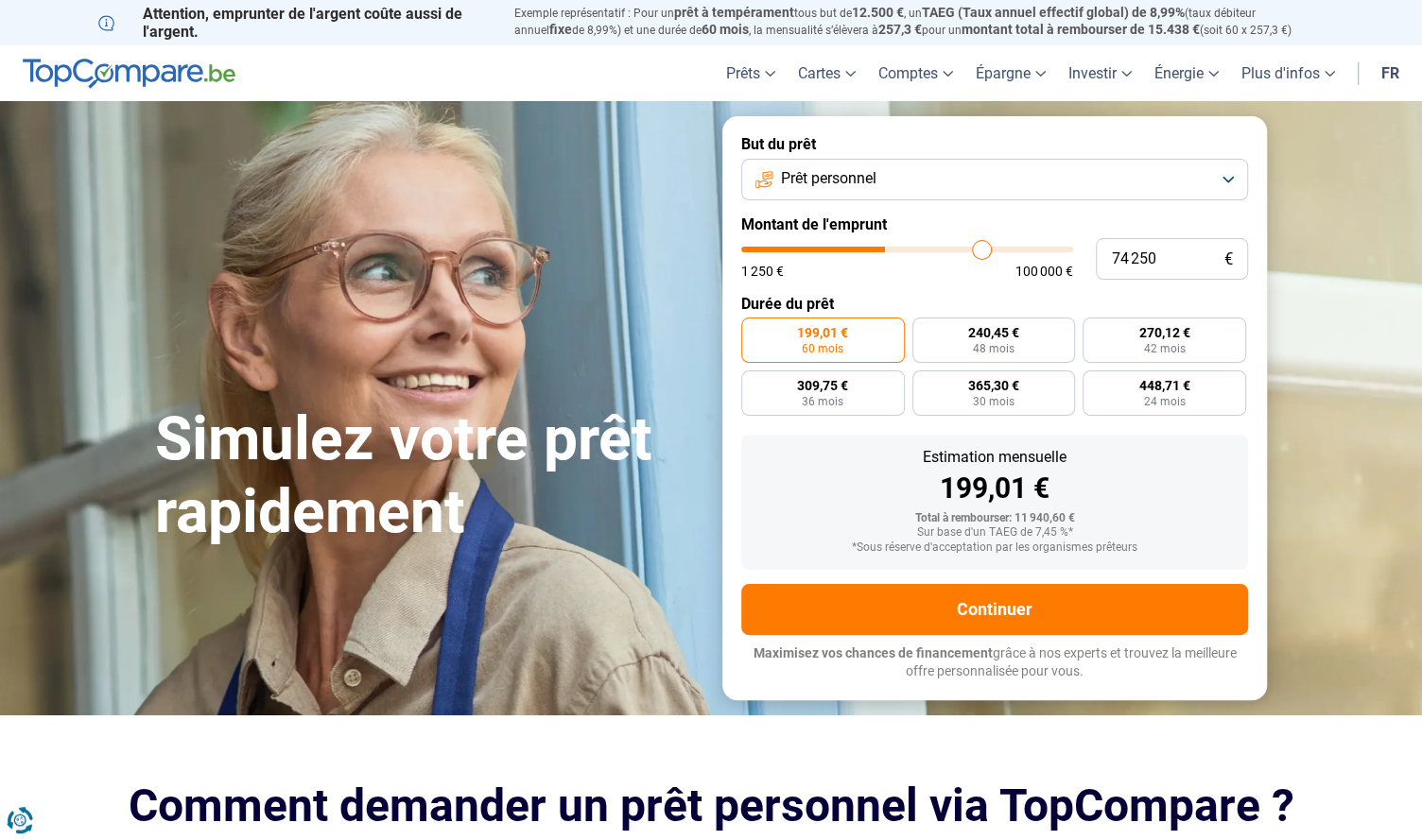
type input "75000"
type input "76 000"
type input "76000"
type input "76 500"
type input "76500"
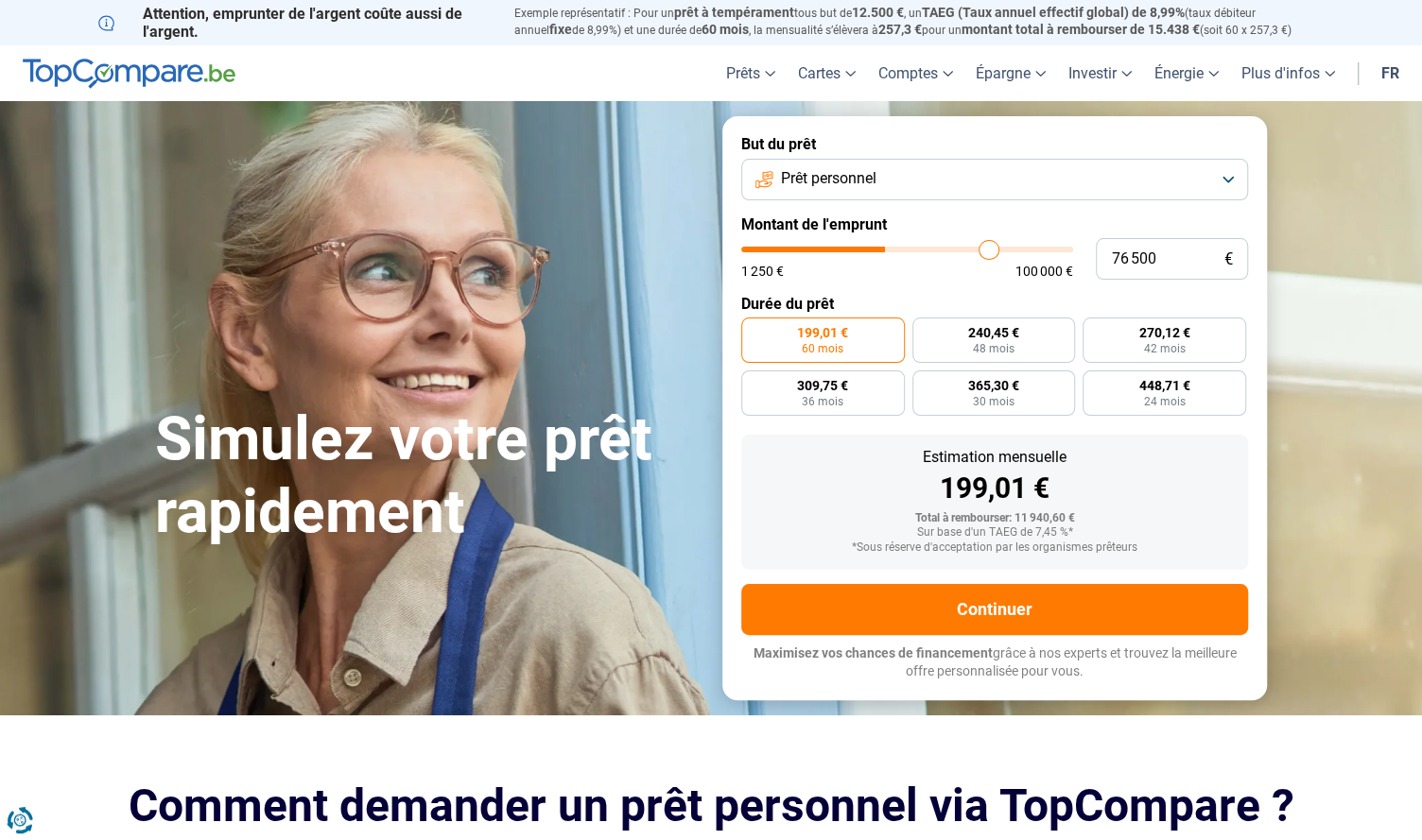
type input "77 250"
type input "77250"
type input "77 500"
type input "77500"
type input "78 000"
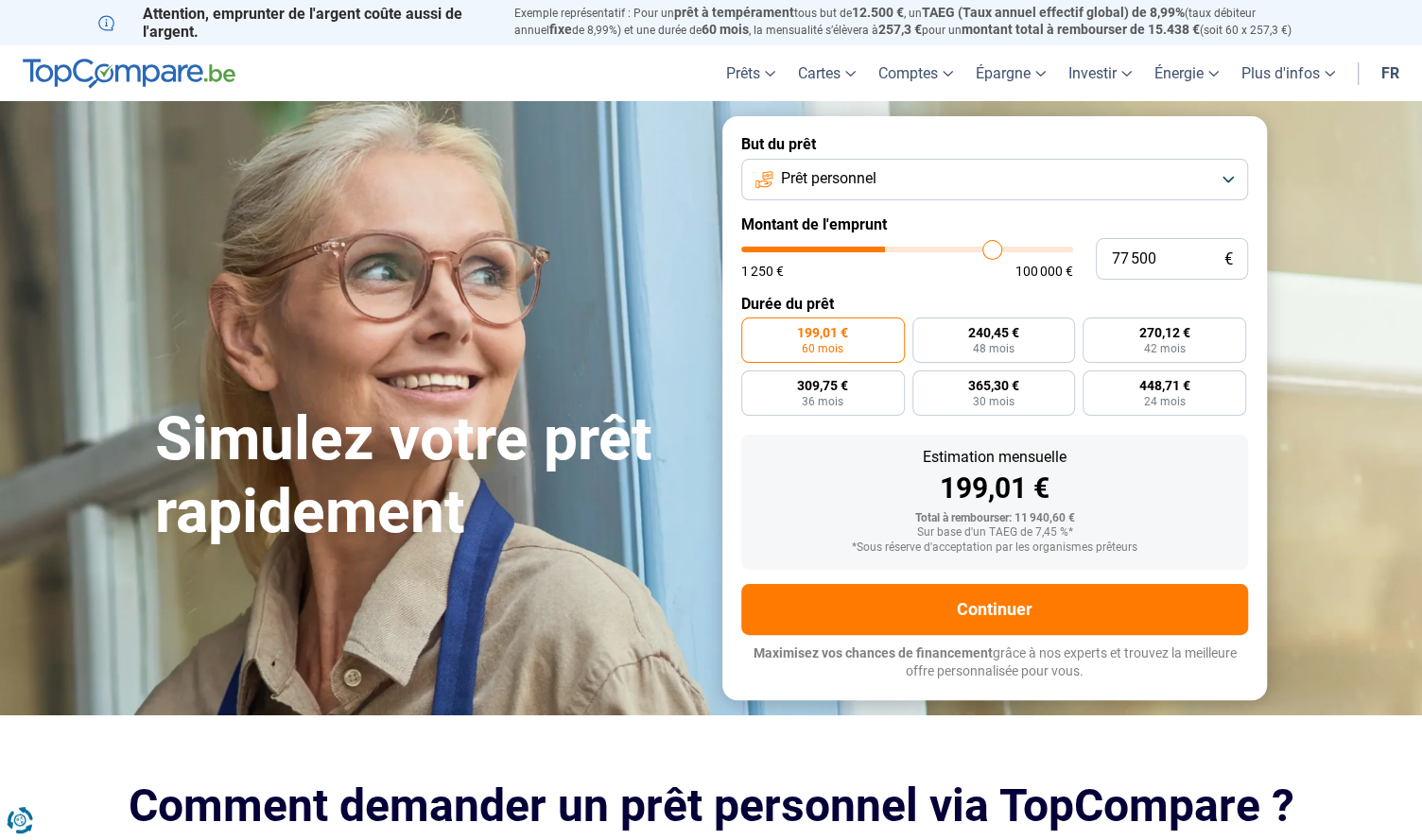
type input "78000"
type input "77 500"
type input "77500"
type input "77 000"
type input "77000"
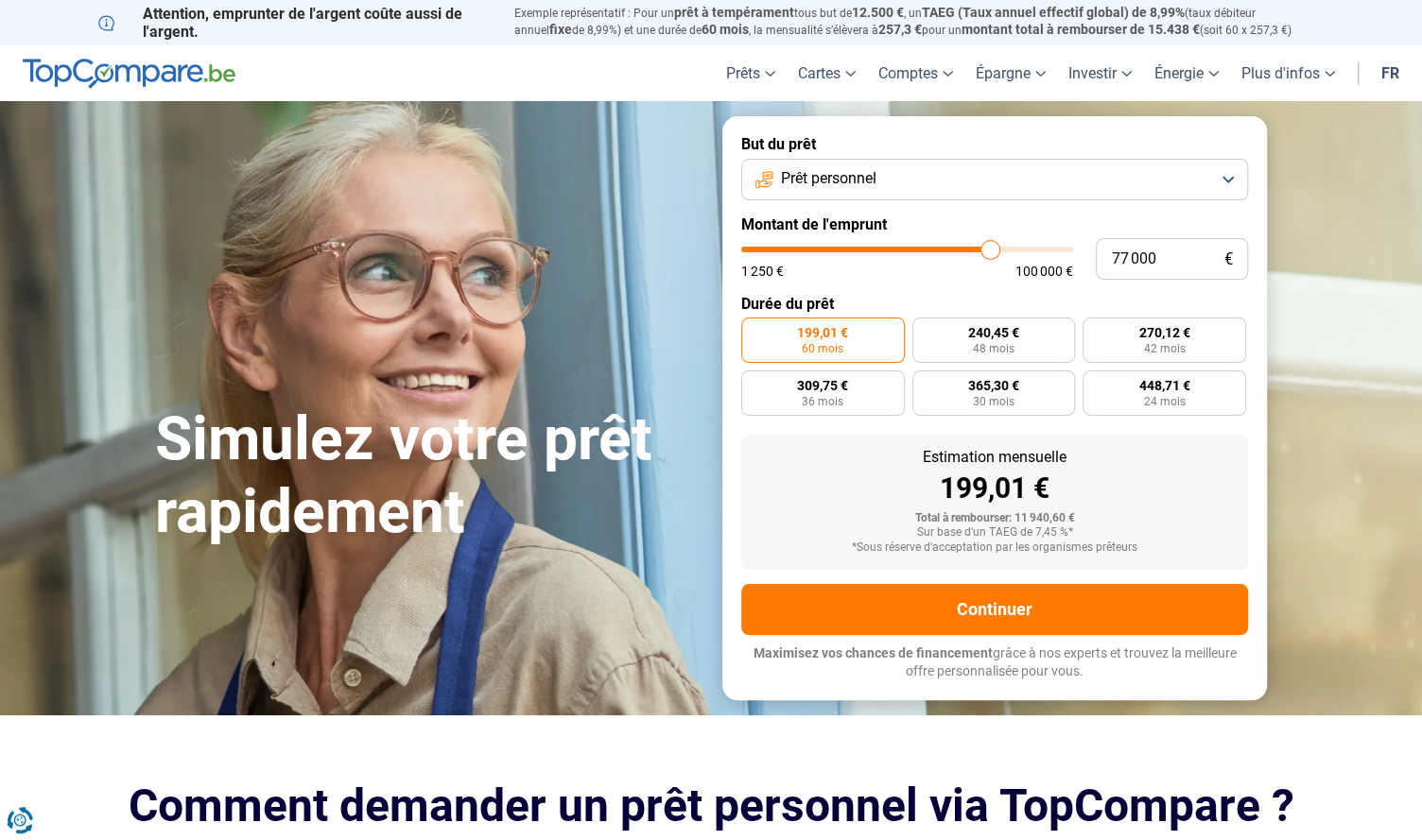
type input "76 250"
type input "76250"
type input "76 000"
type input "76000"
type input "75 000"
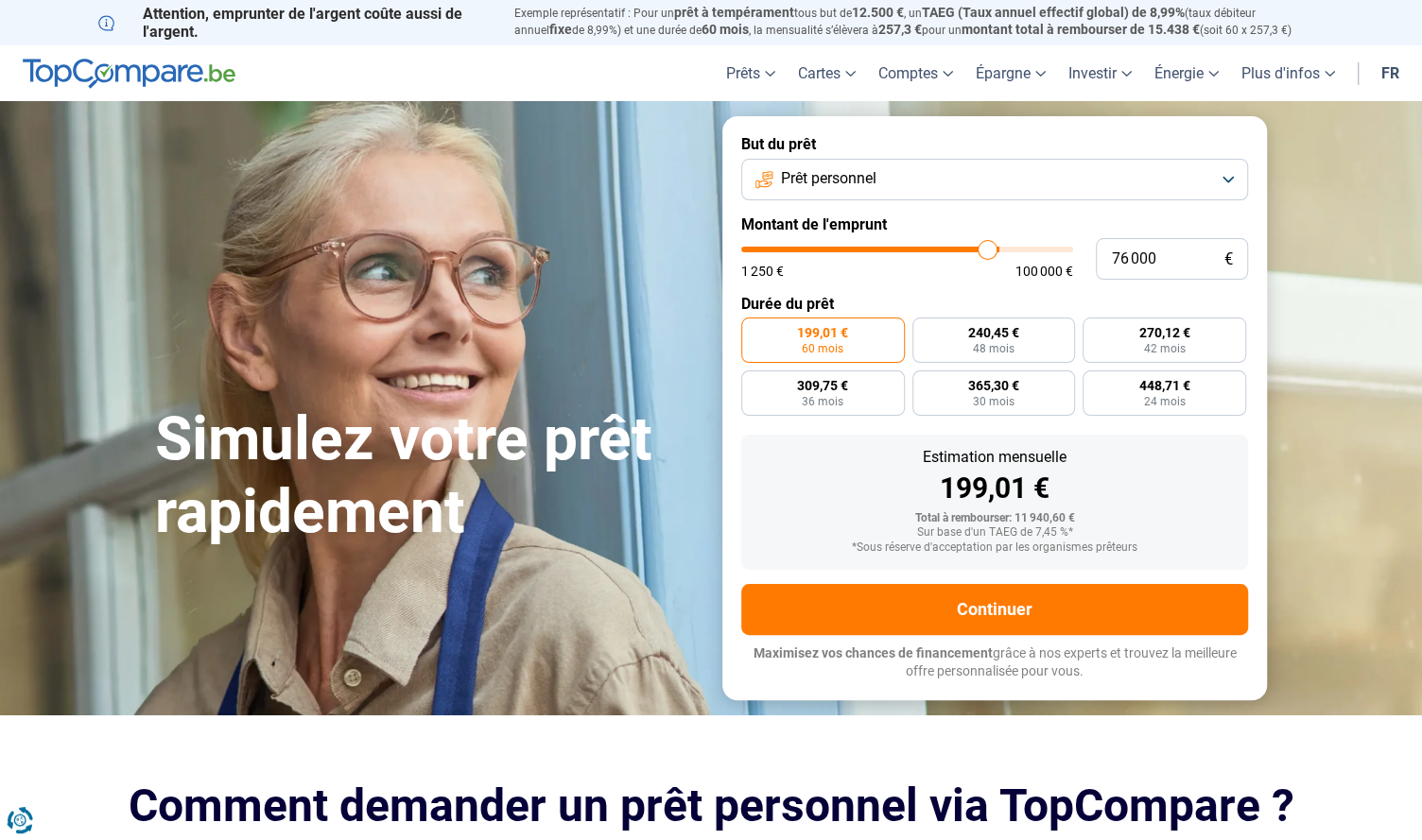
type input "75000"
type input "73 500"
type input "73500"
type input "72 250"
type input "72250"
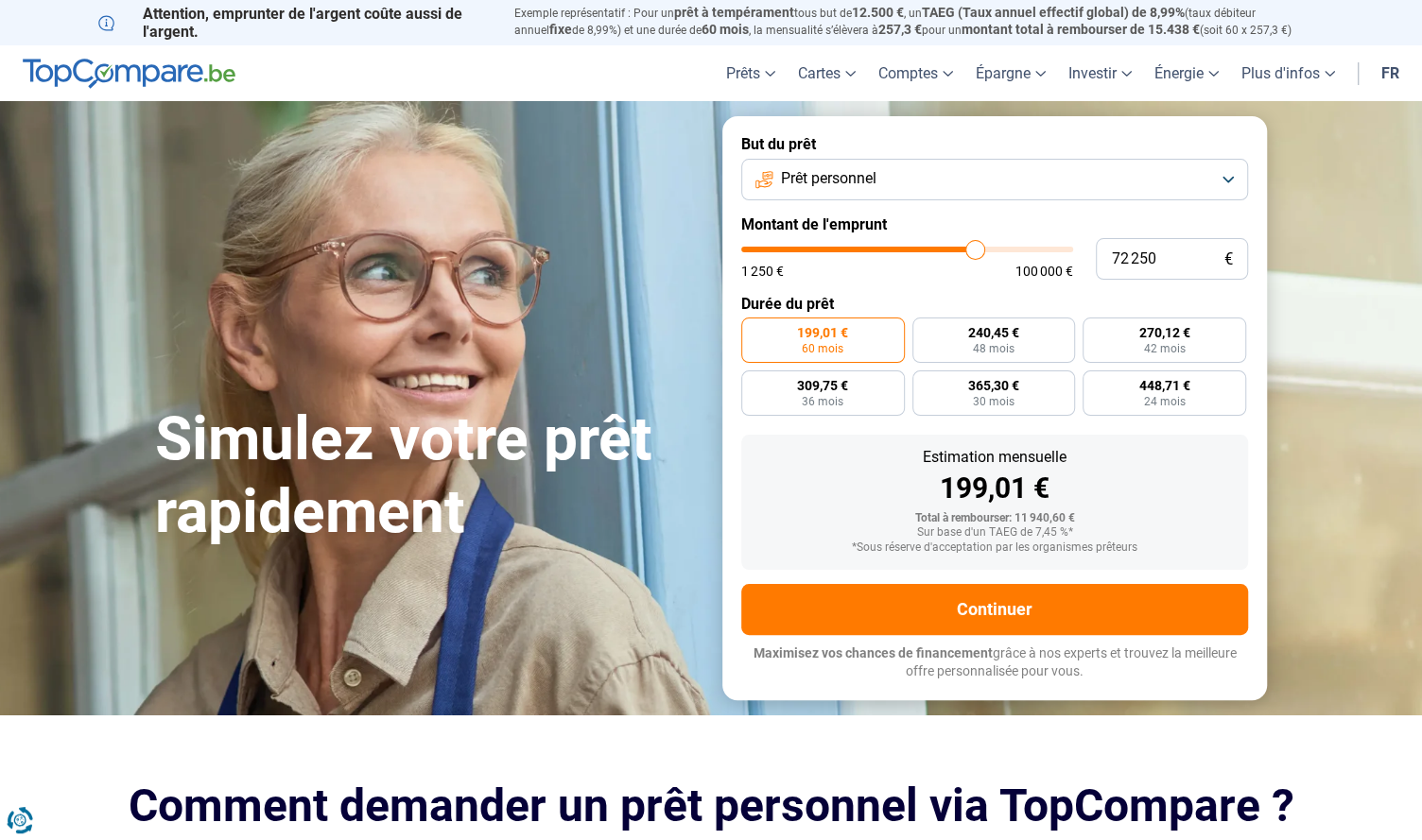
type input "70 250"
type input "70250"
type input "68 750"
type input "68750"
type input "66 750"
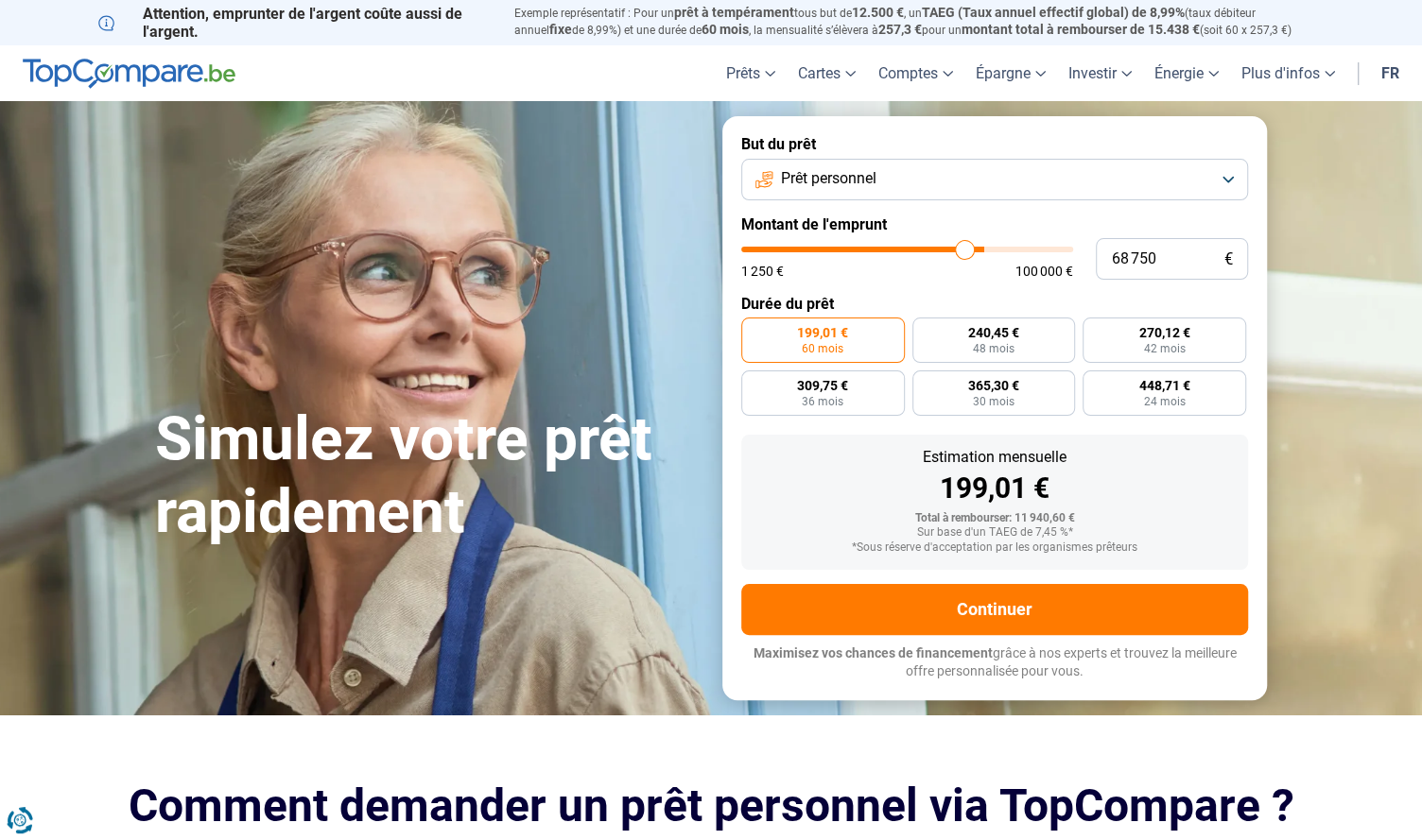
type input "66750"
type input "64 750"
type input "64750"
type input "62 000"
type input "62000"
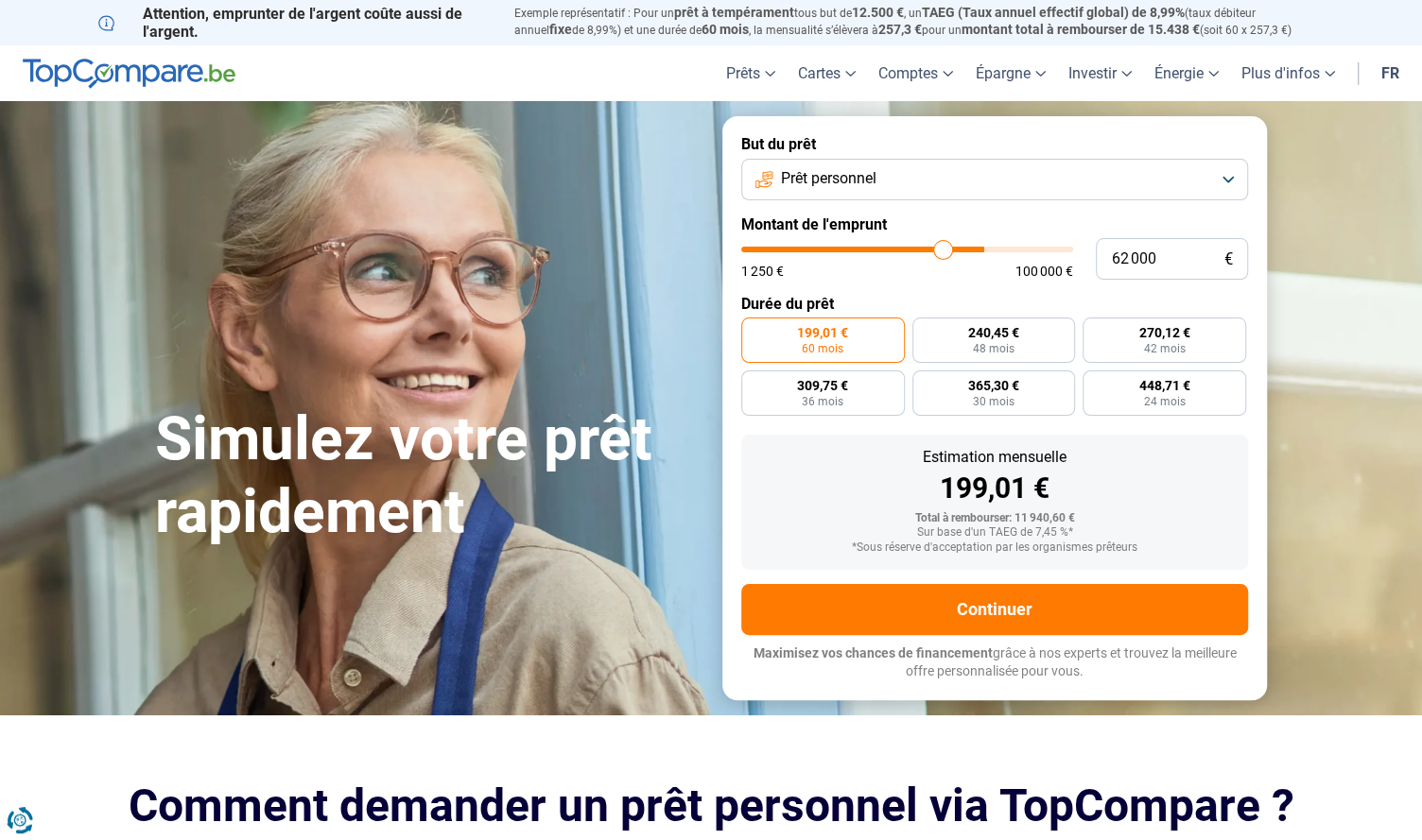
type input "59 750"
type input "59750"
type input "56 750"
type input "56750"
type input "53 750"
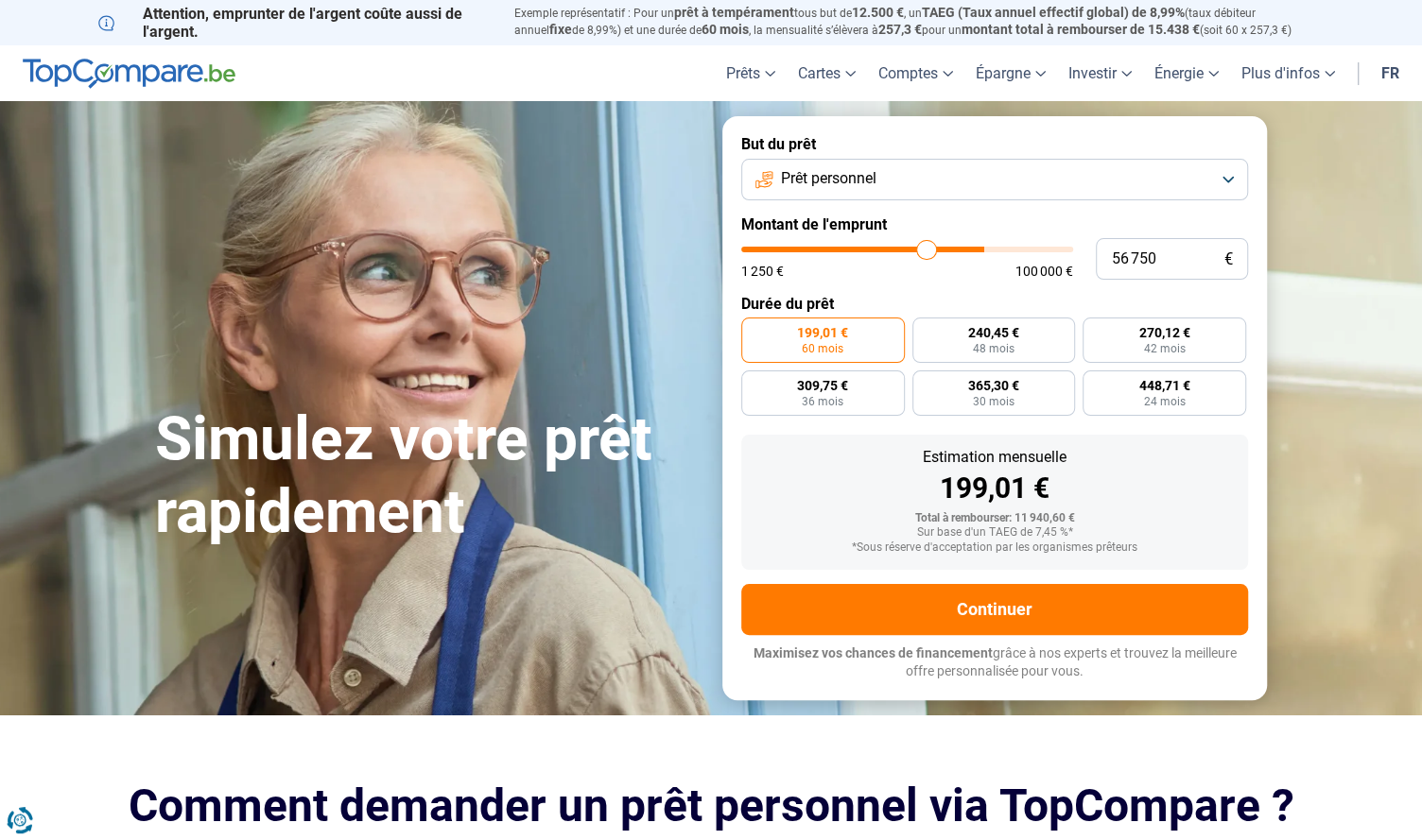
type input "53750"
type input "51 250"
type input "51250"
type input "48 500"
type input "48500"
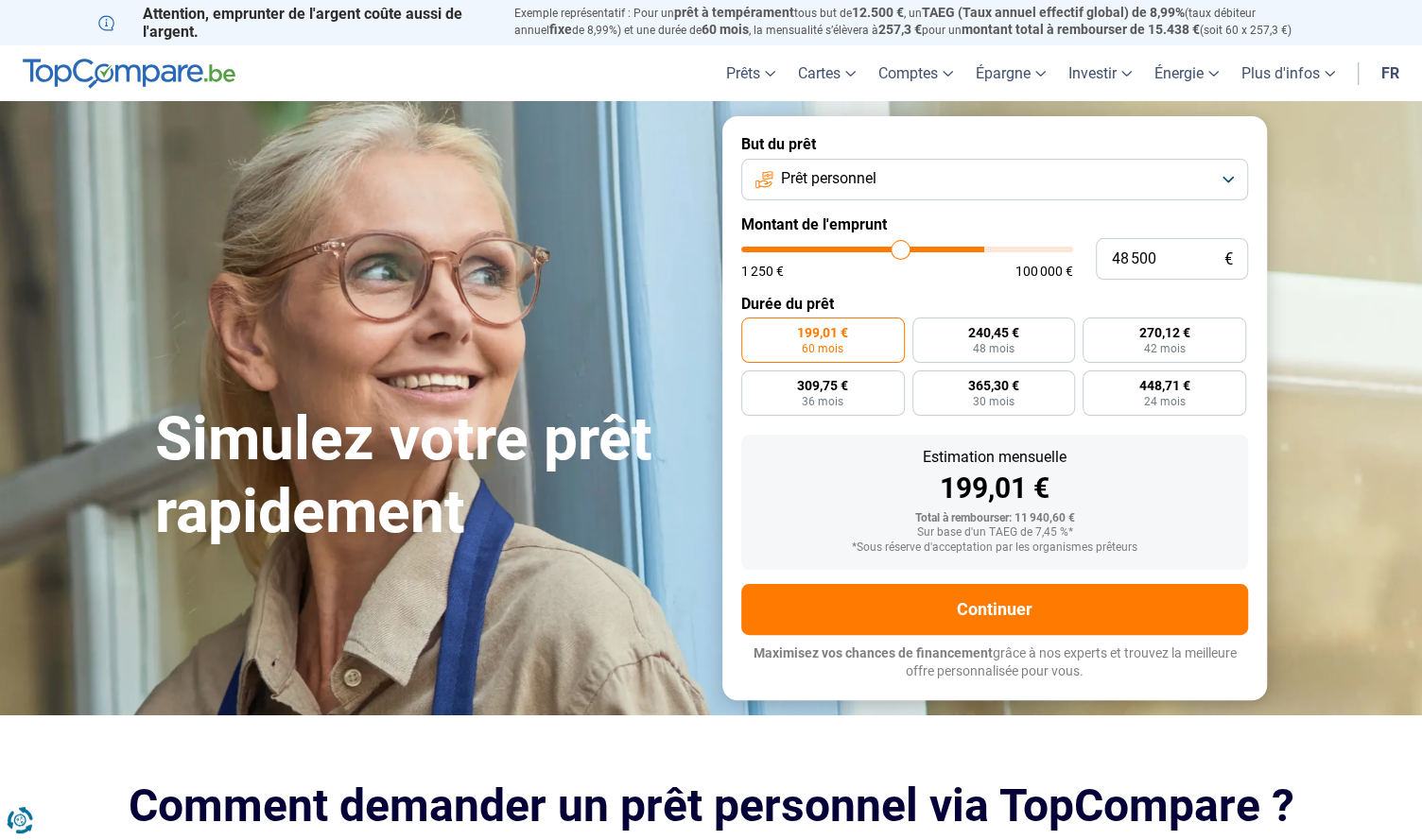
type input "46 000"
type input "46000"
type input "43 750"
type input "43750"
type input "41 000"
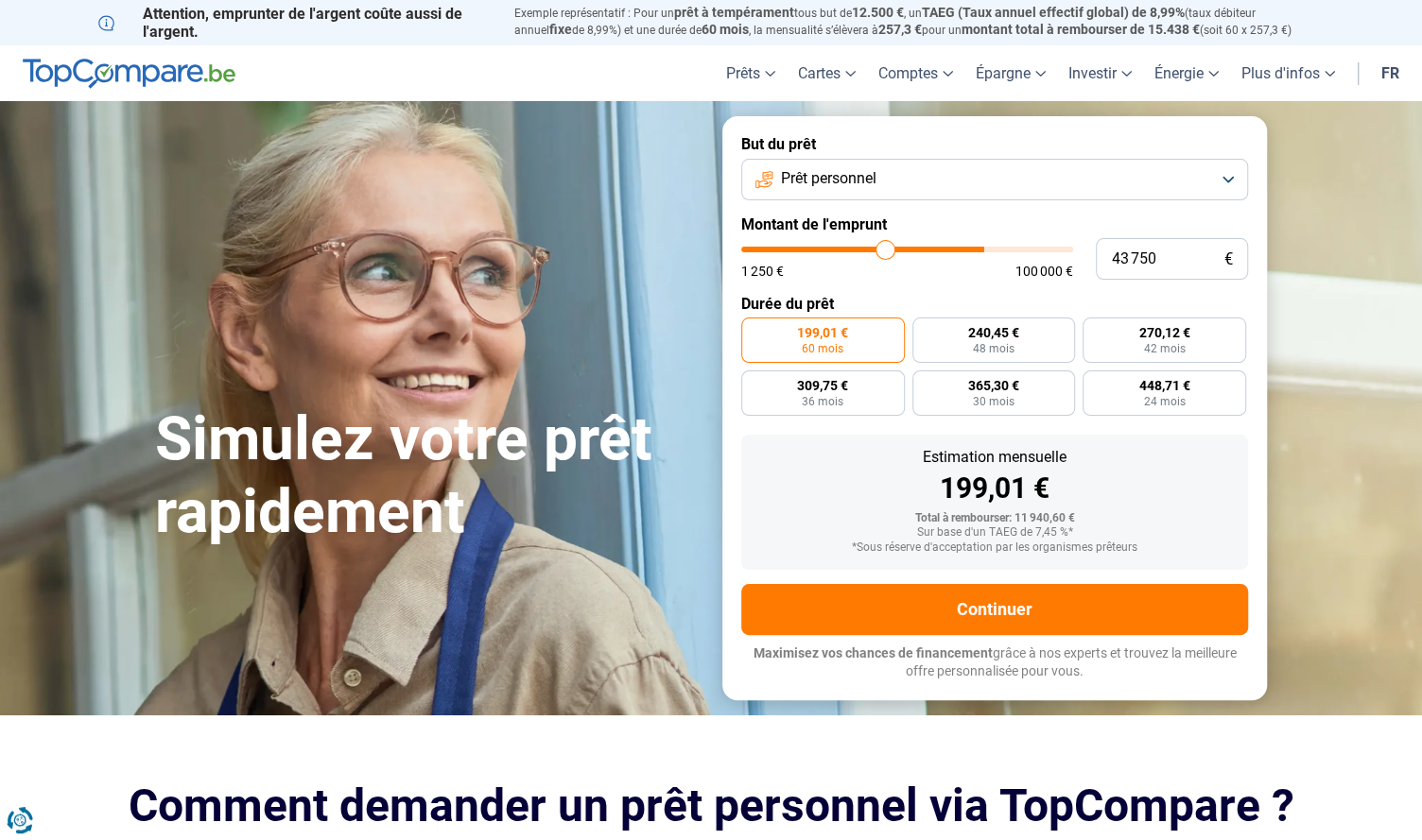
type input "41000"
type input "38 250"
type input "38250"
type input "36 000"
type input "36000"
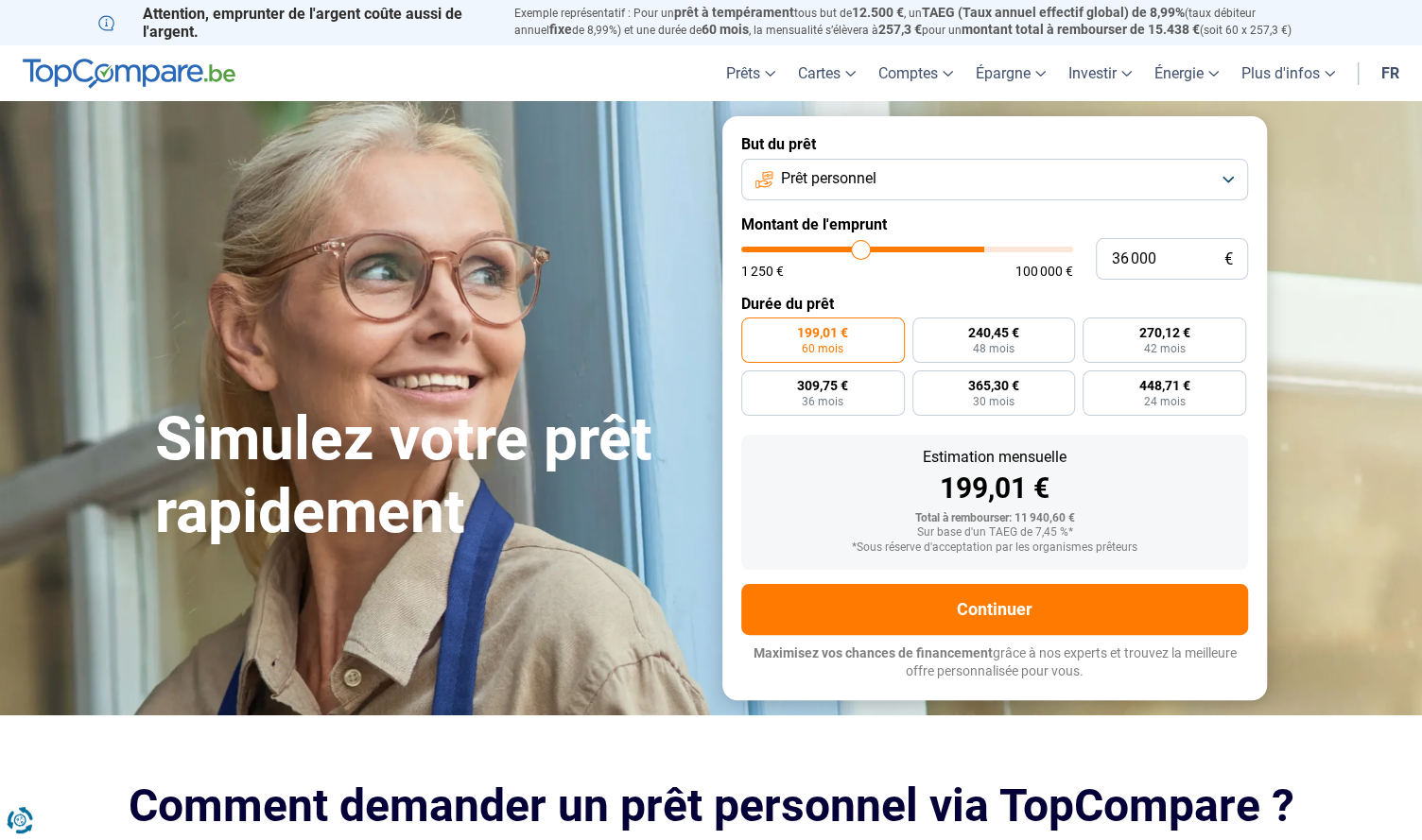
type input "33 750"
type input "33750"
type input "32 000"
type input "32000"
type input "28 750"
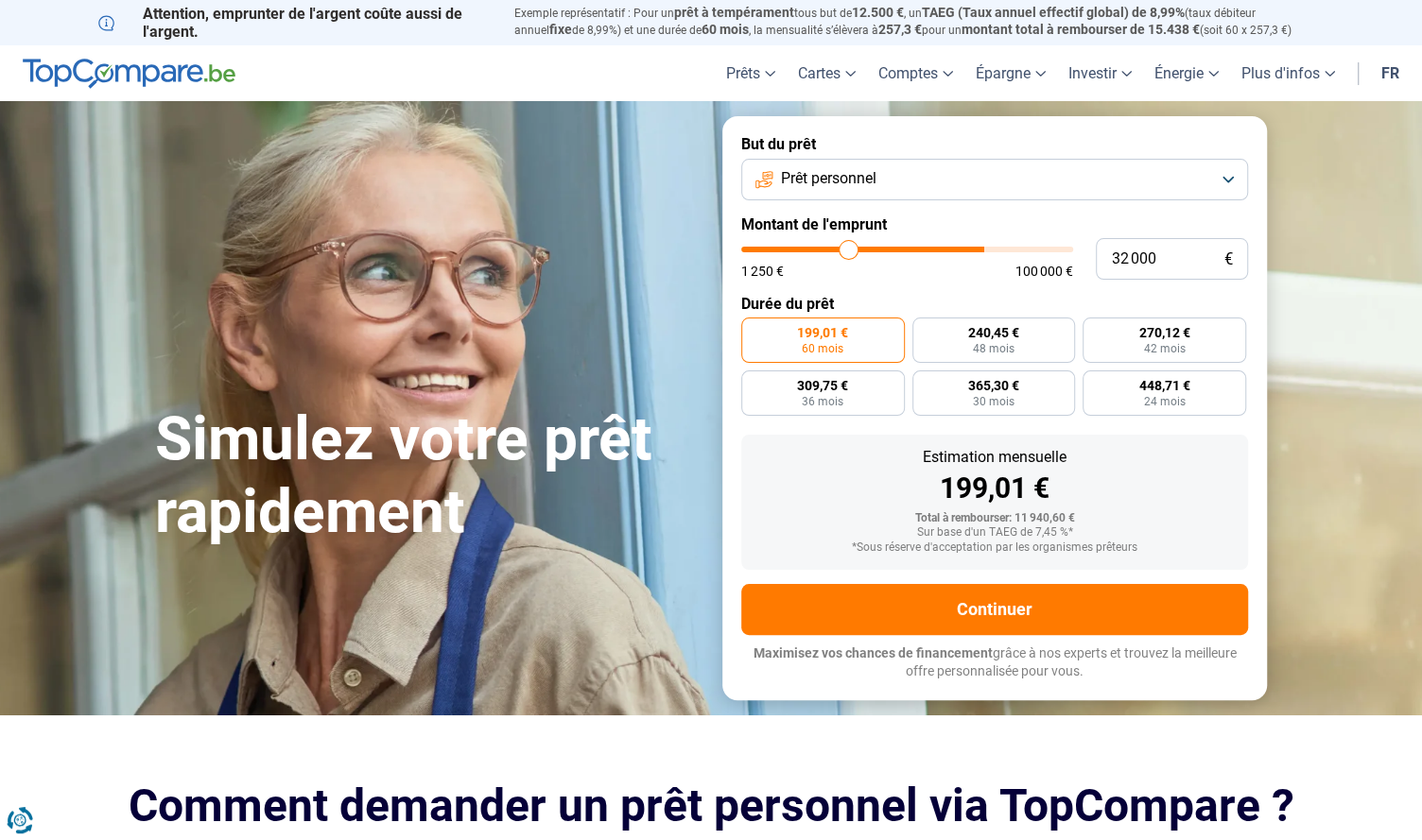
type input "28750"
type input "27 750"
type input "27750"
type input "26 500"
type input "26500"
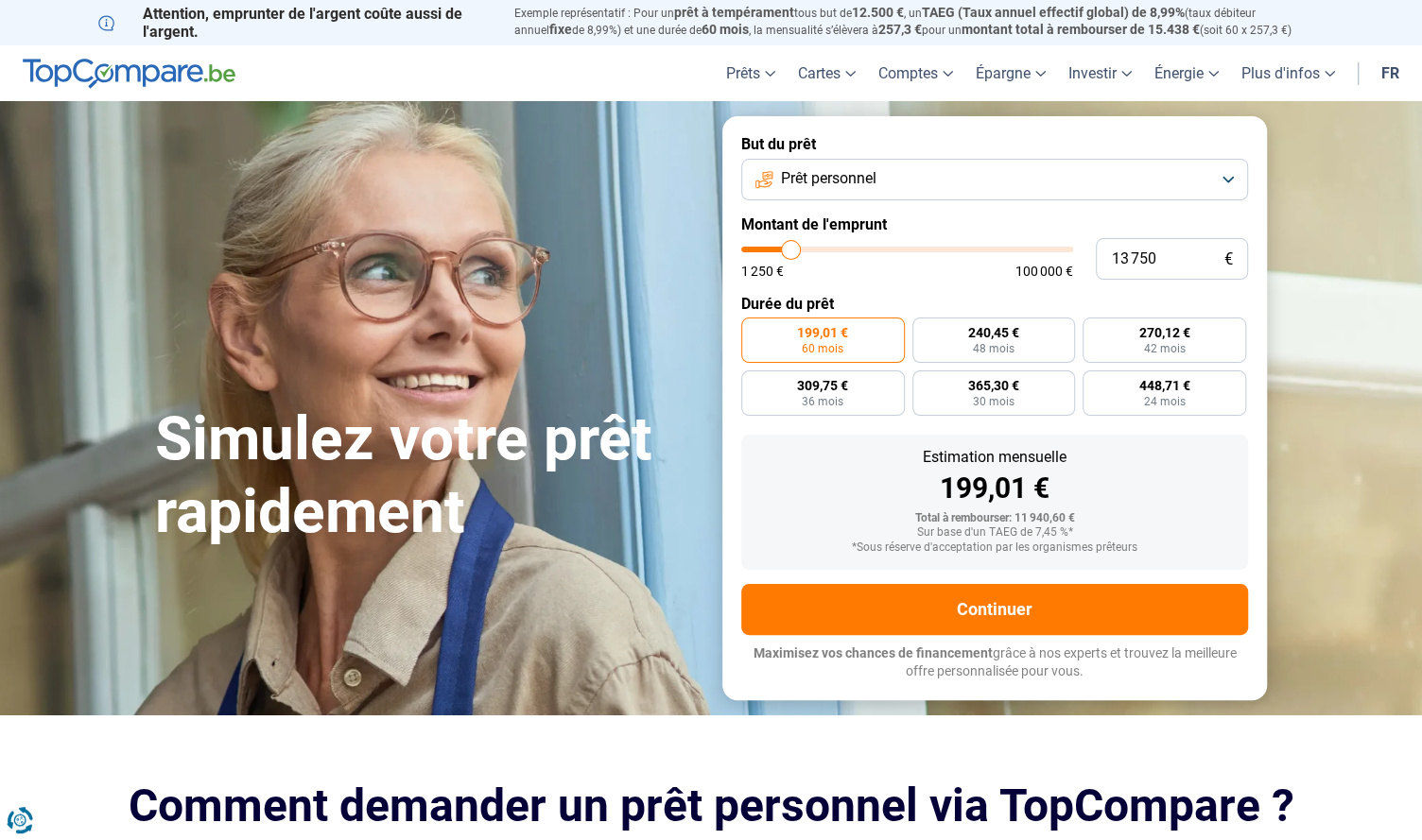
click at [790, 252] on input "range" at bounding box center [907, 250] width 332 height 6
click at [910, 180] on button "Prêt personnel" at bounding box center [995, 179] width 506 height 41
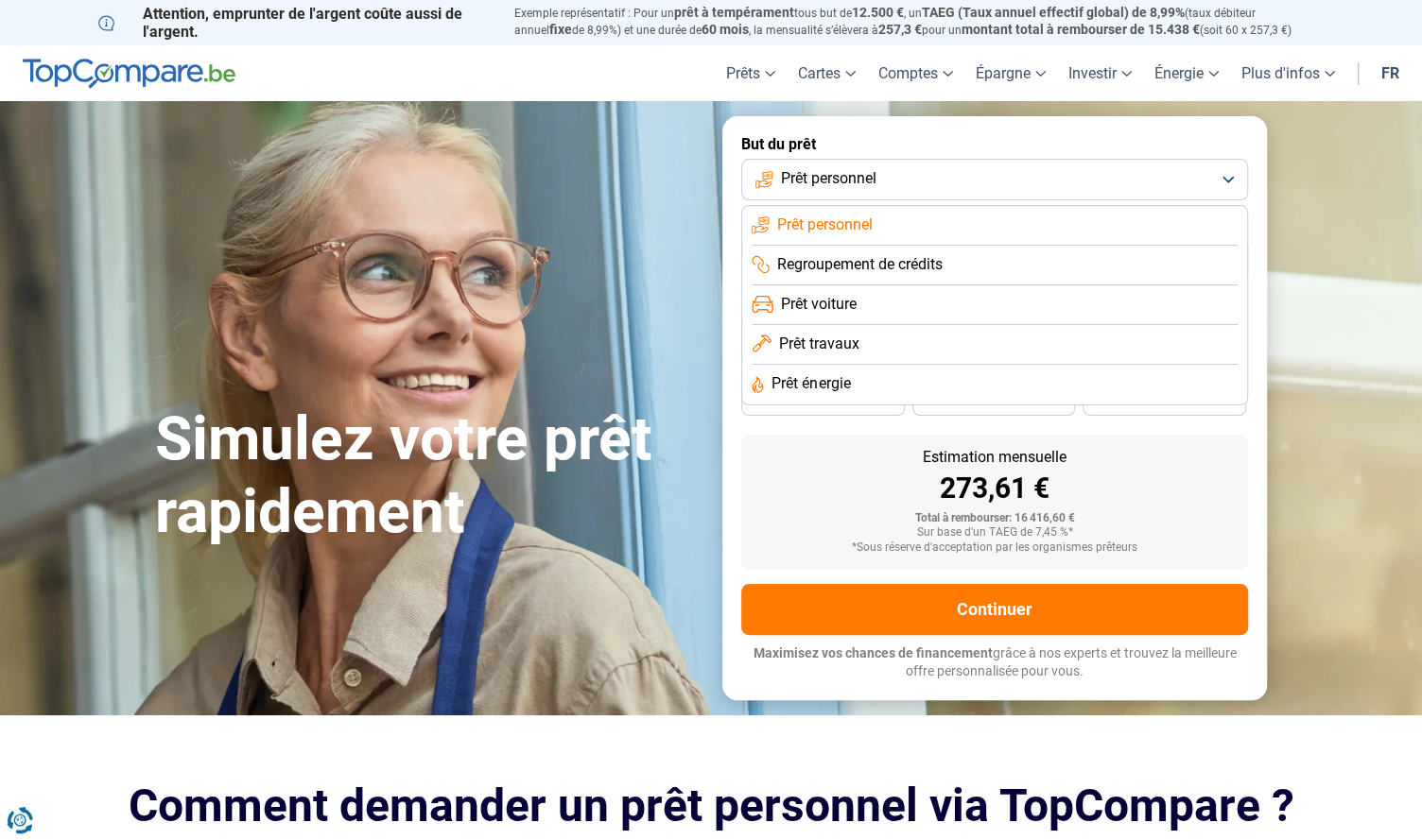
click at [910, 180] on button "Prêt personnel" at bounding box center [995, 179] width 506 height 41
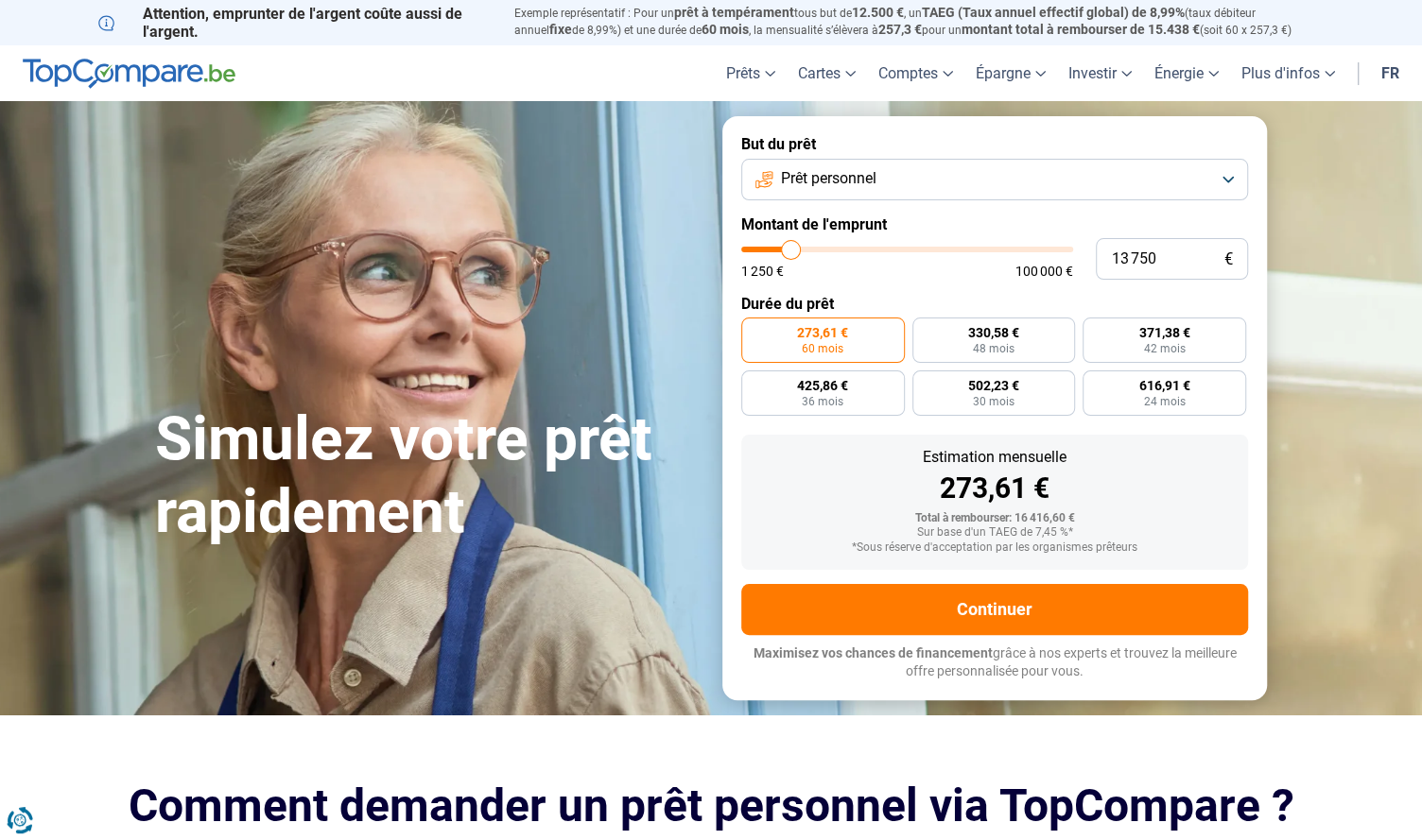
click at [848, 346] on label "273,61 € 60 mois" at bounding box center [823, 341] width 163 height 45
click at [753, 330] on input "273,61 € 60 mois" at bounding box center [747, 324] width 12 height 12
drag, startPoint x: 789, startPoint y: 252, endPoint x: 779, endPoint y: 256, distance: 10.8
click at [779, 252] on input "range" at bounding box center [907, 250] width 332 height 6
